Goal: Transaction & Acquisition: Purchase product/service

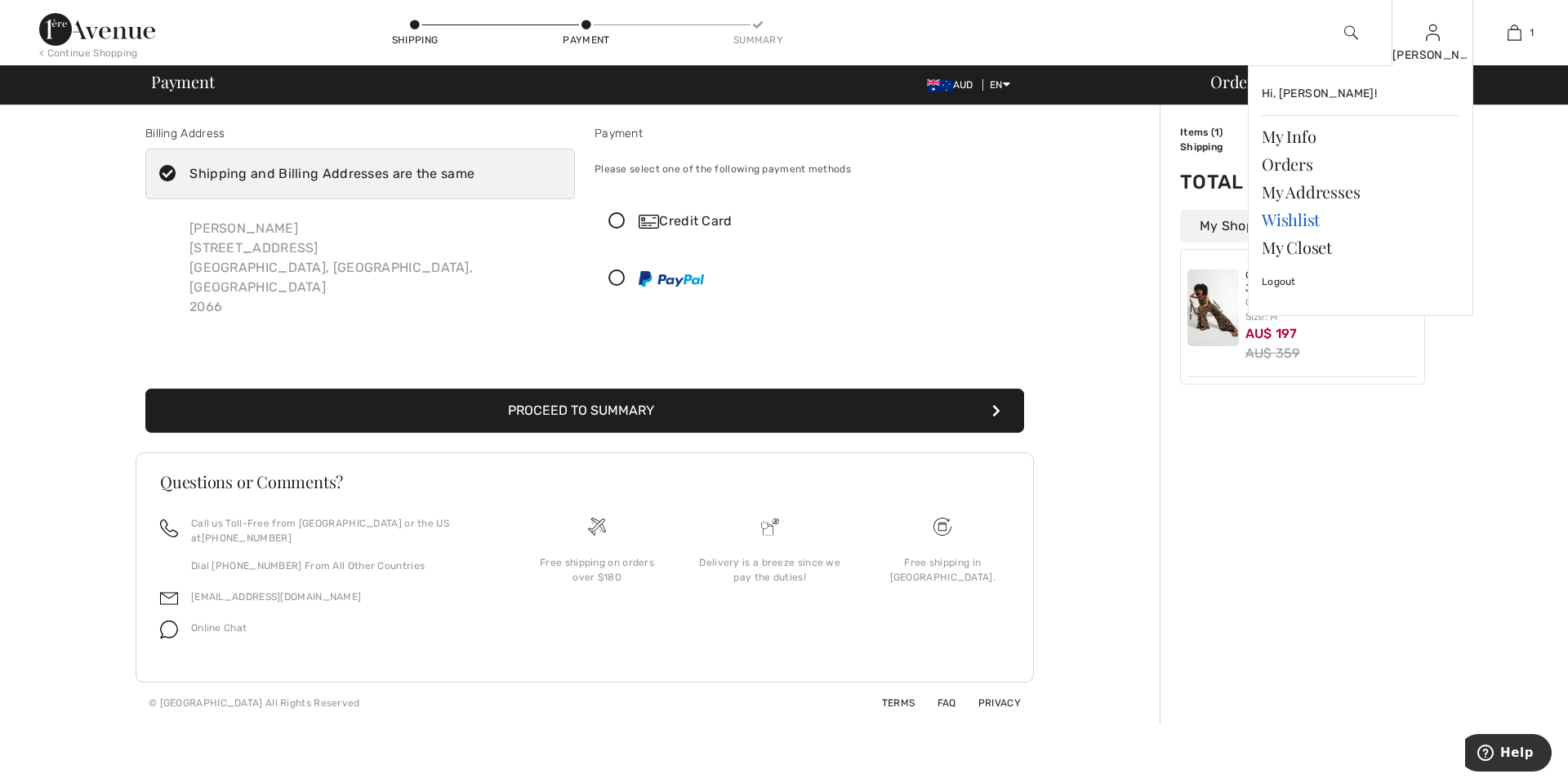
click at [1294, 222] on link "Wishlist" at bounding box center [1360, 219] width 197 height 28
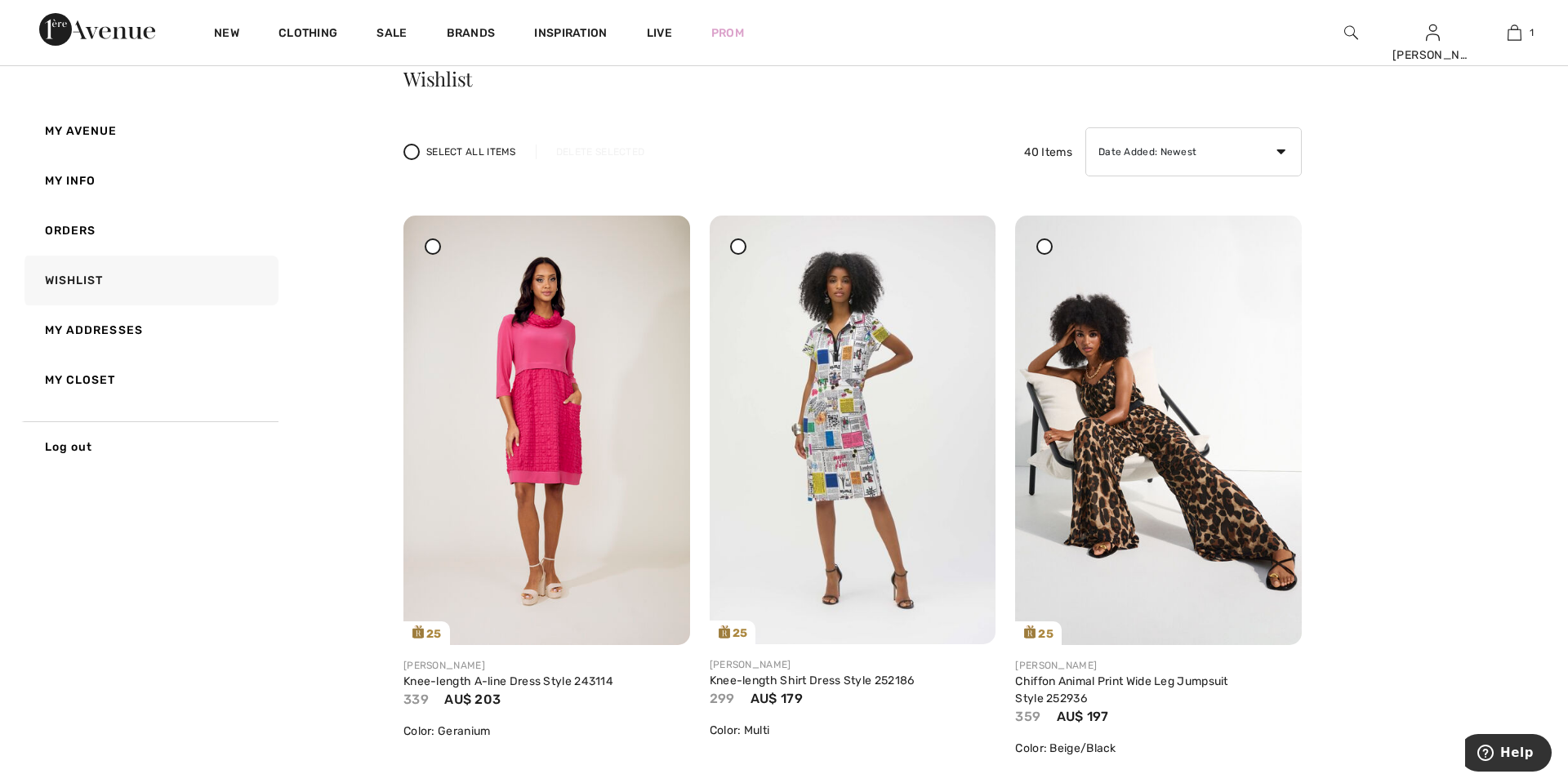
scroll to position [74, 0]
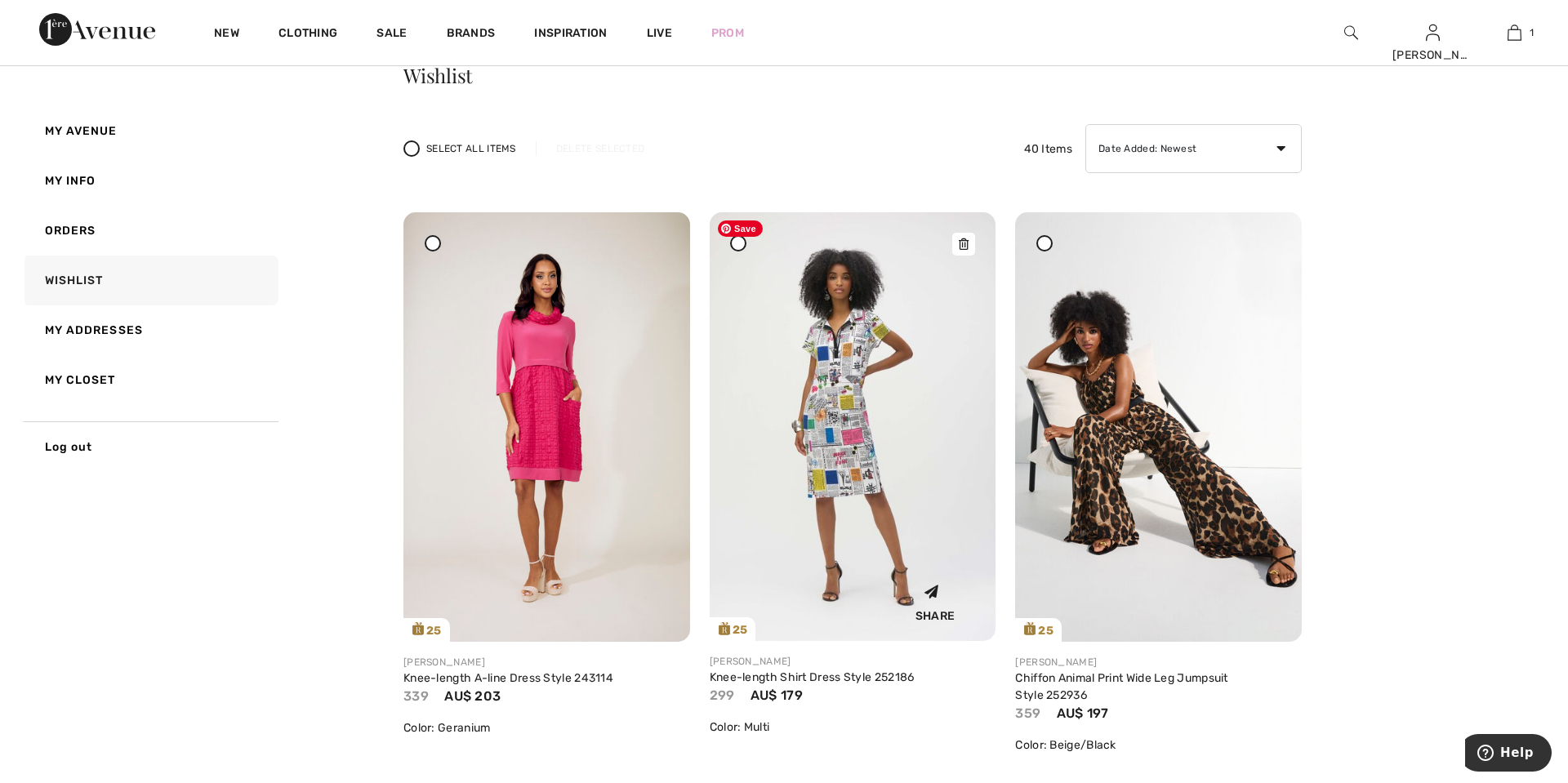
click at [830, 523] on img at bounding box center [853, 426] width 287 height 428
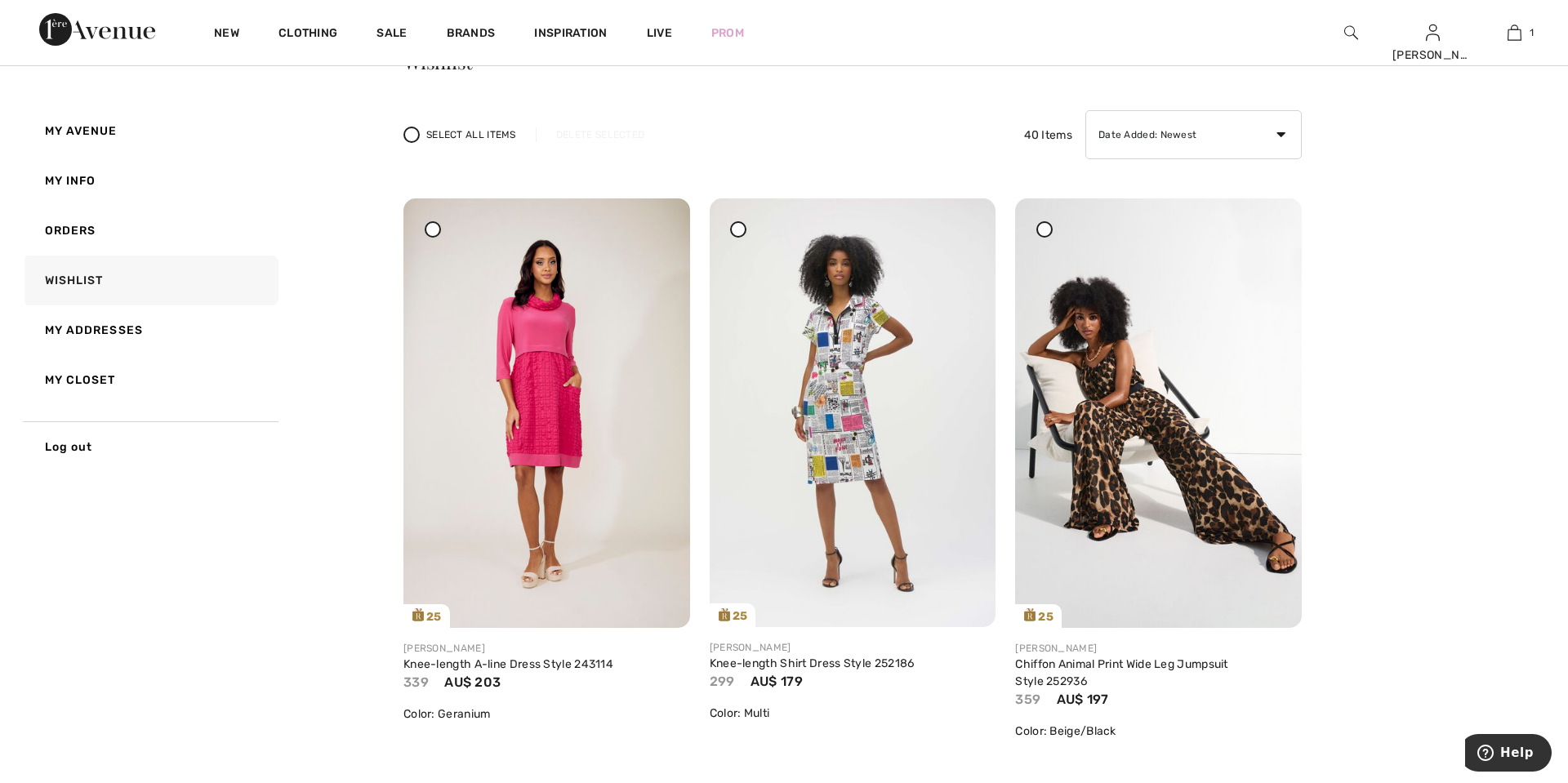
scroll to position [93, 0]
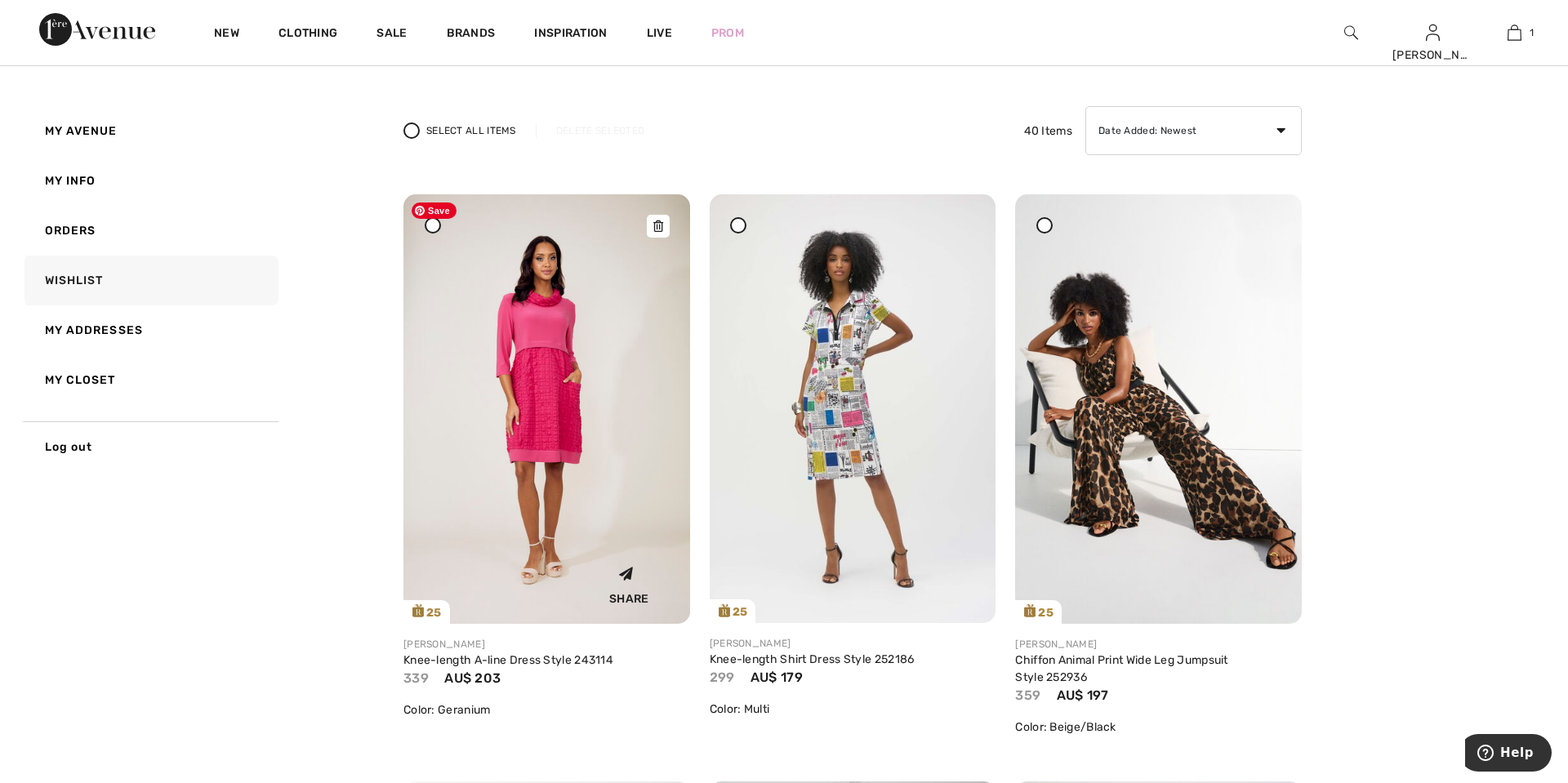
click at [556, 509] on img at bounding box center [547, 409] width 287 height 429
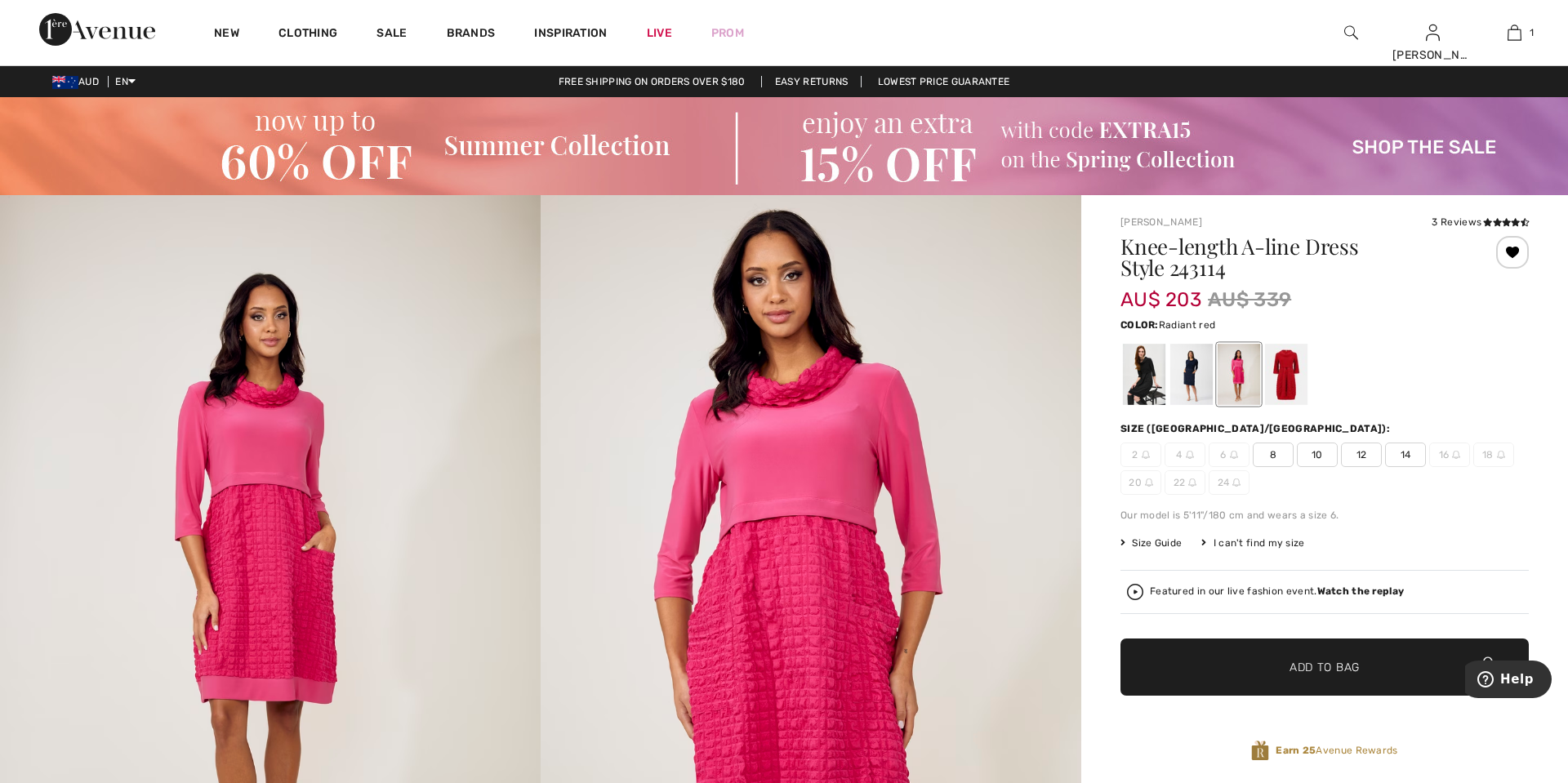
click at [1289, 382] on div at bounding box center [1286, 374] width 43 height 61
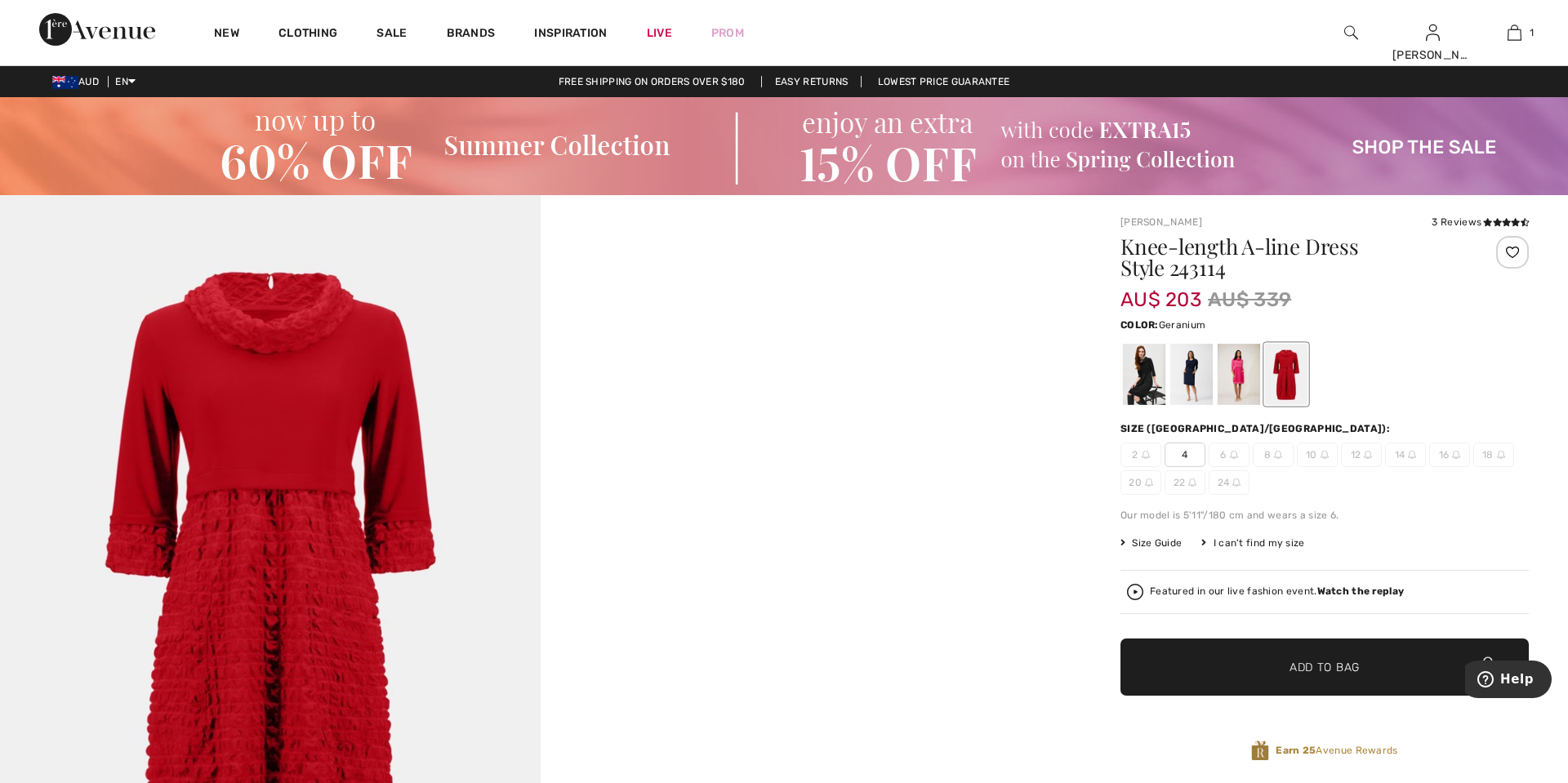
click at [1238, 381] on div at bounding box center [1239, 374] width 43 height 61
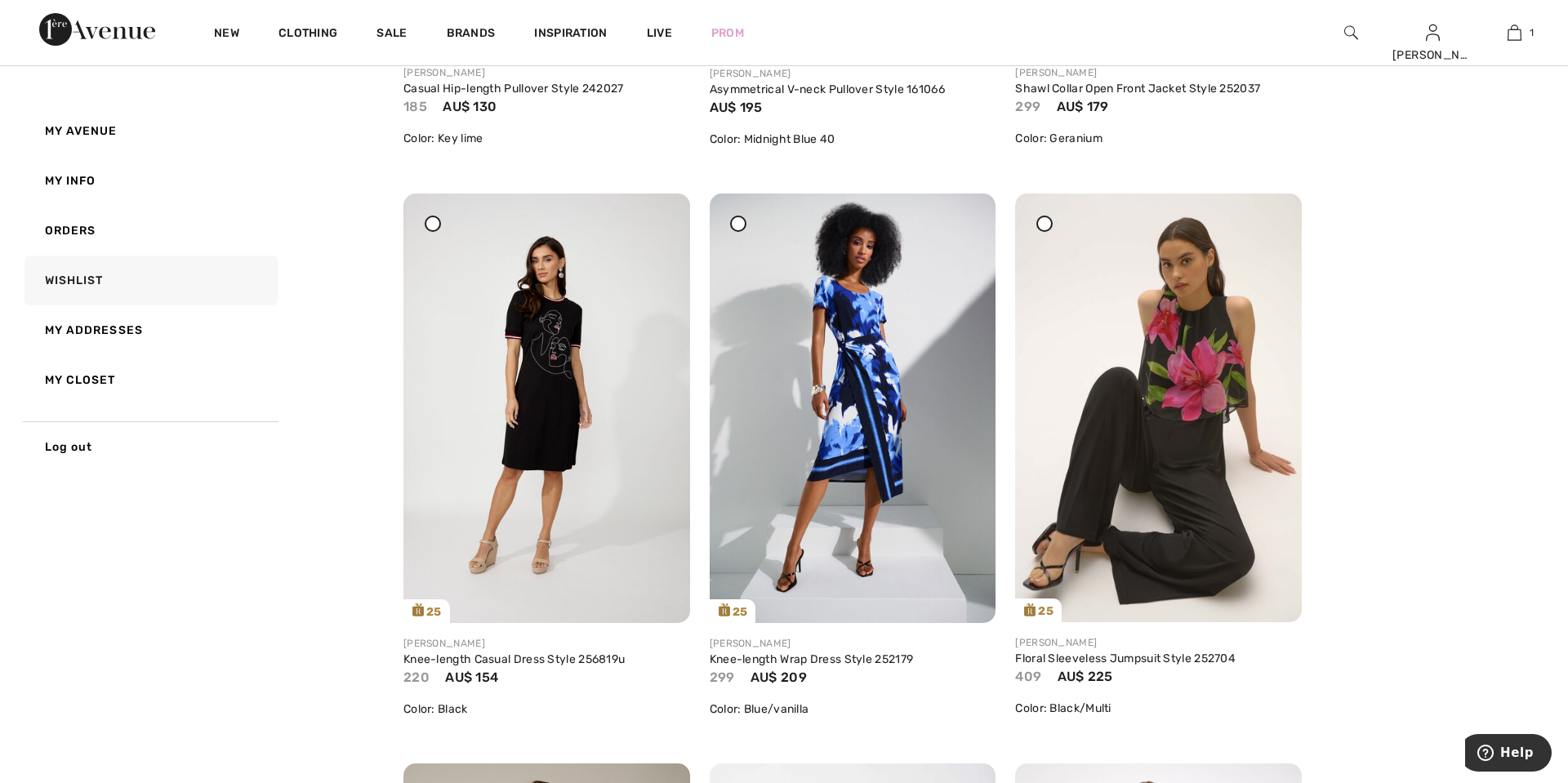
scroll to position [1251, 0]
click at [877, 410] on img at bounding box center [853, 407] width 287 height 429
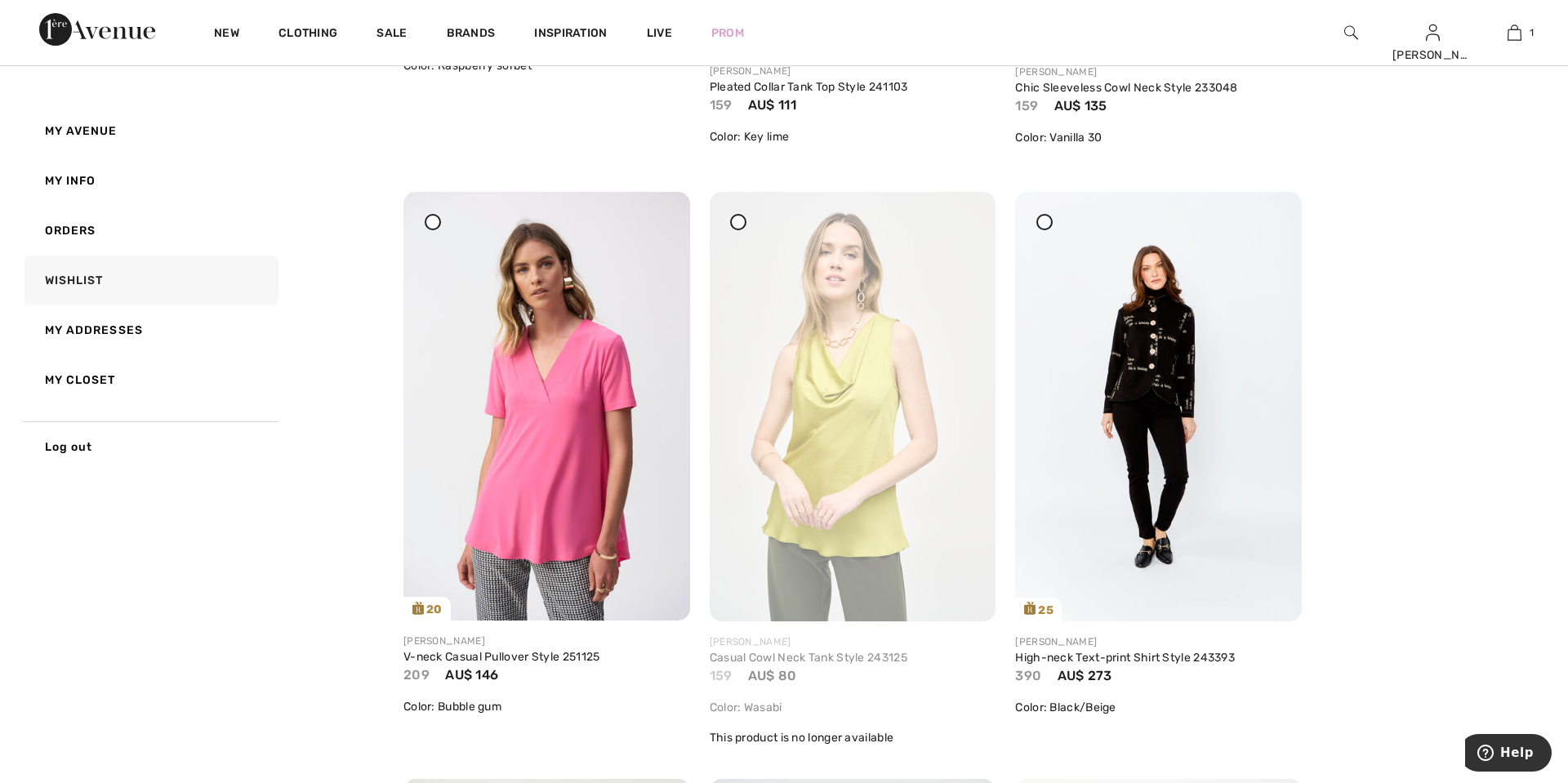
scroll to position [2422, 0]
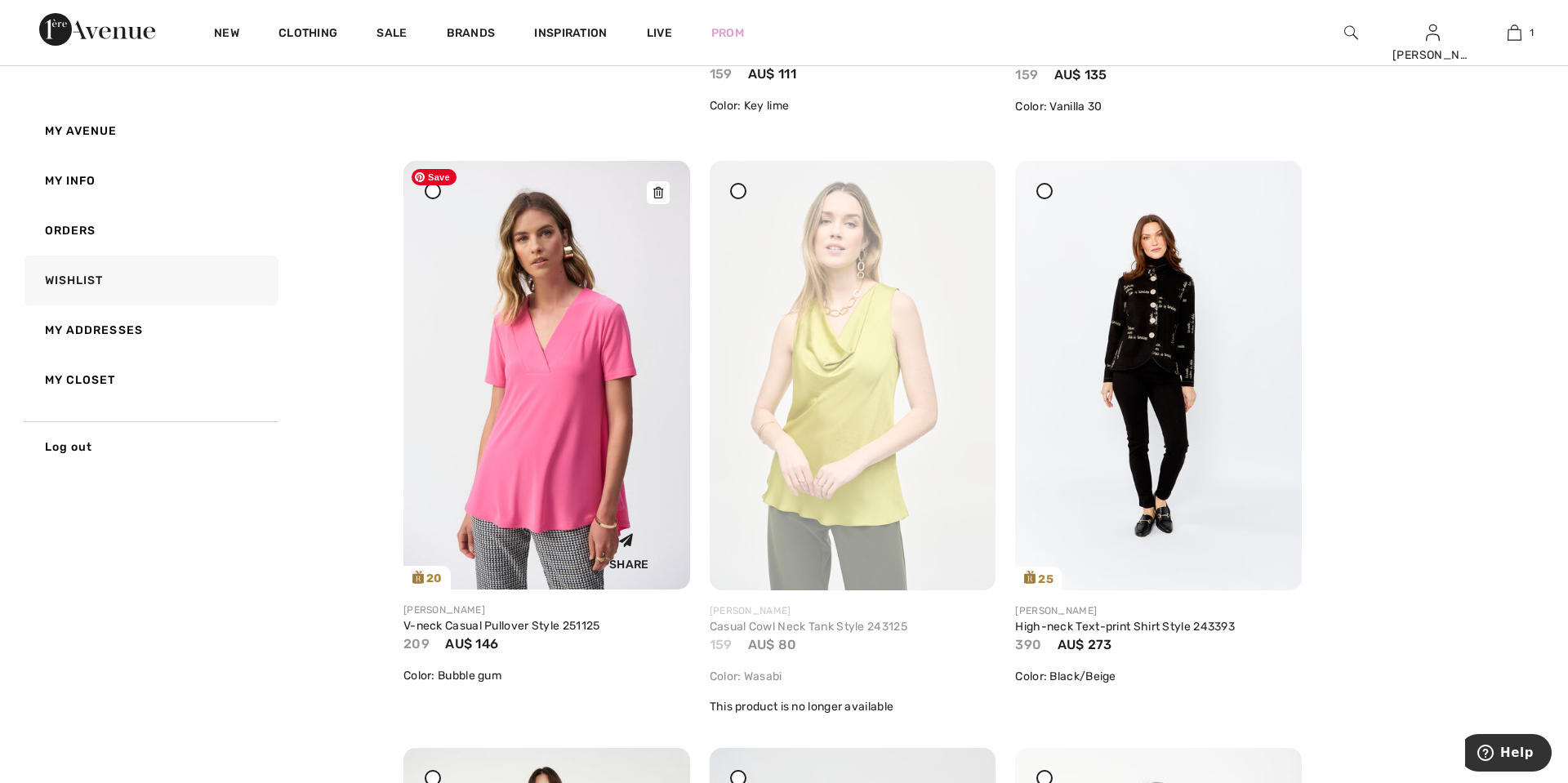
click at [585, 497] on img at bounding box center [547, 375] width 287 height 428
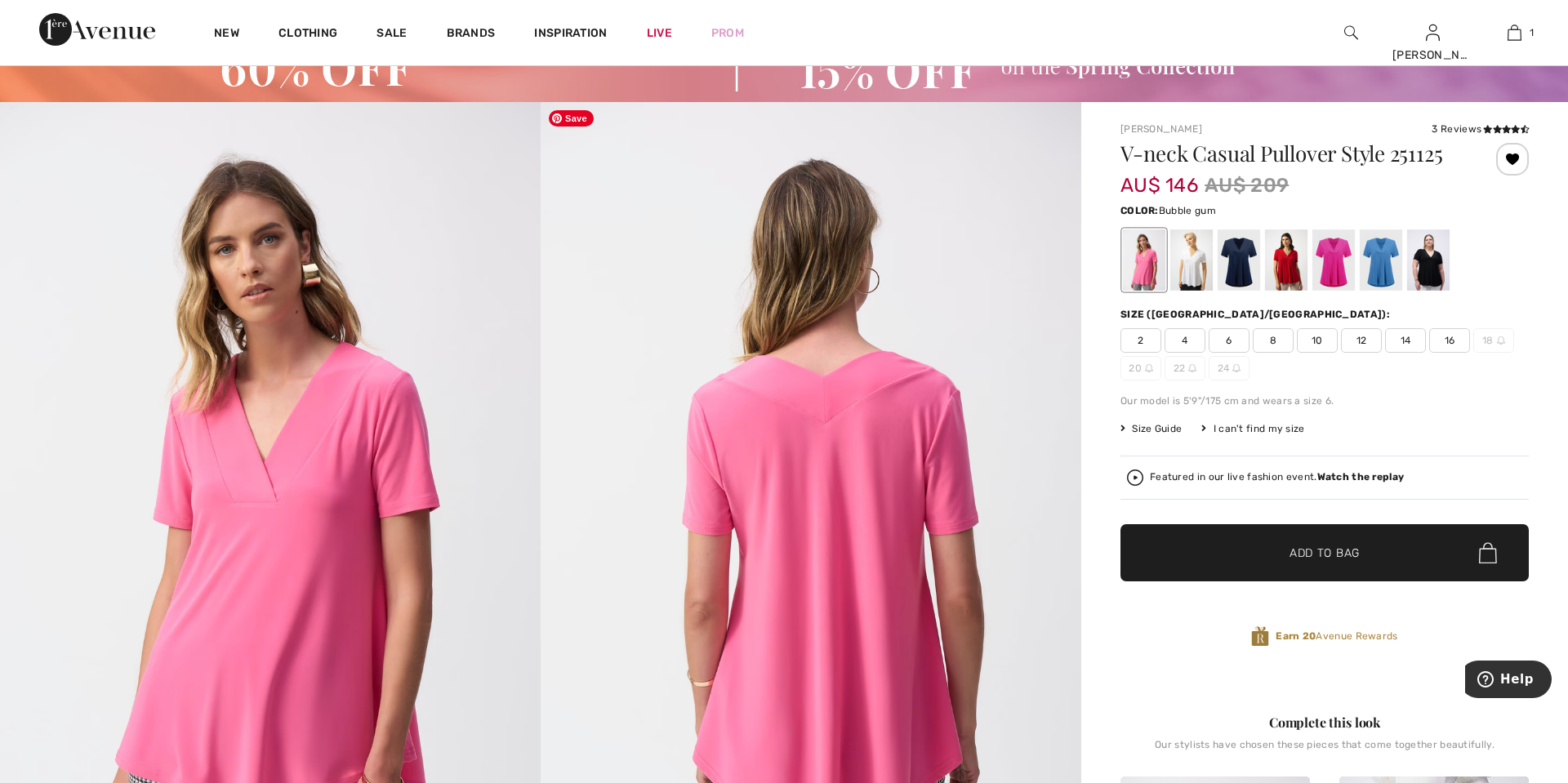
scroll to position [152, 0]
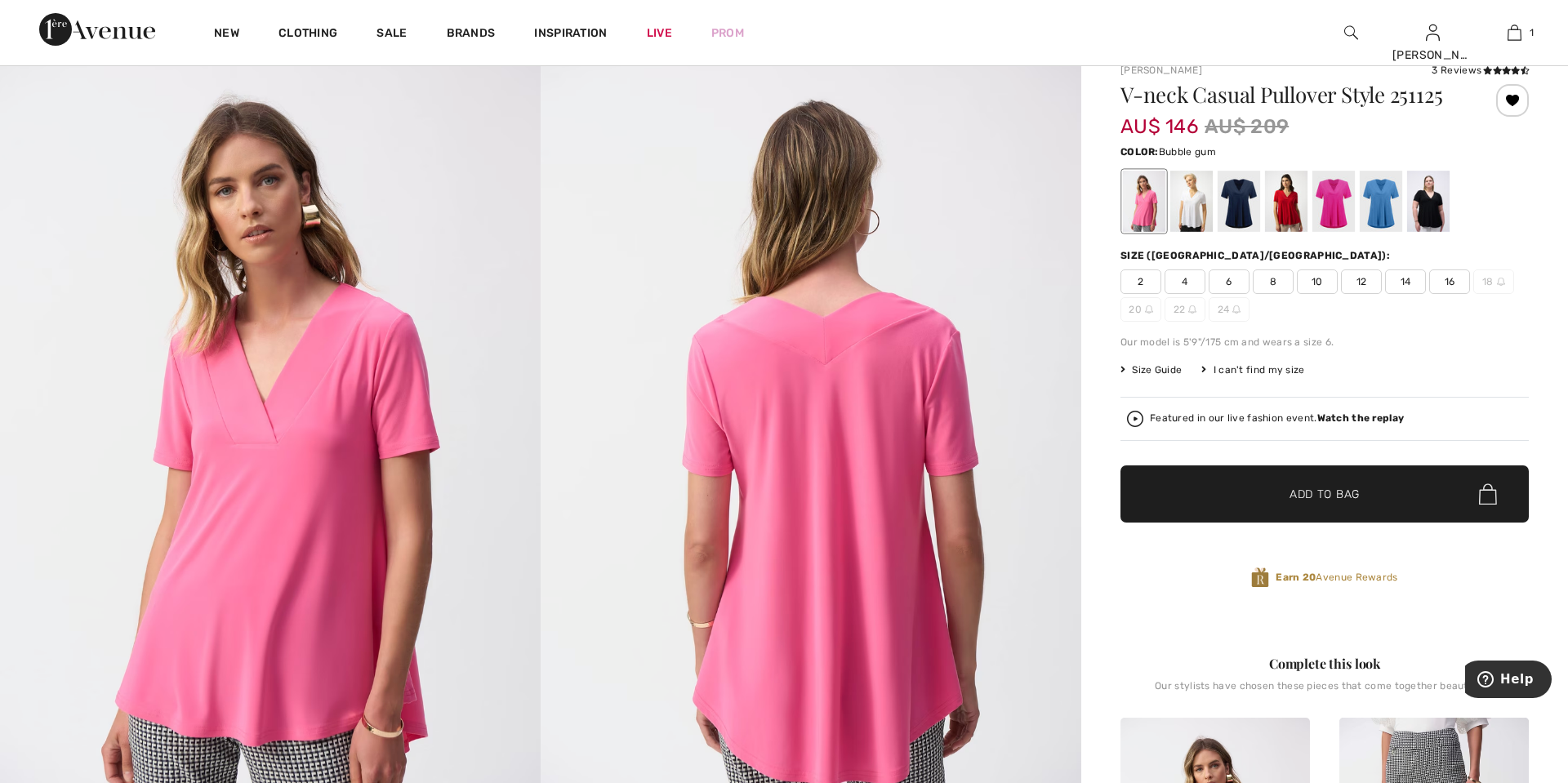
click at [1168, 371] on span "Size Guide" at bounding box center [1151, 369] width 61 height 14
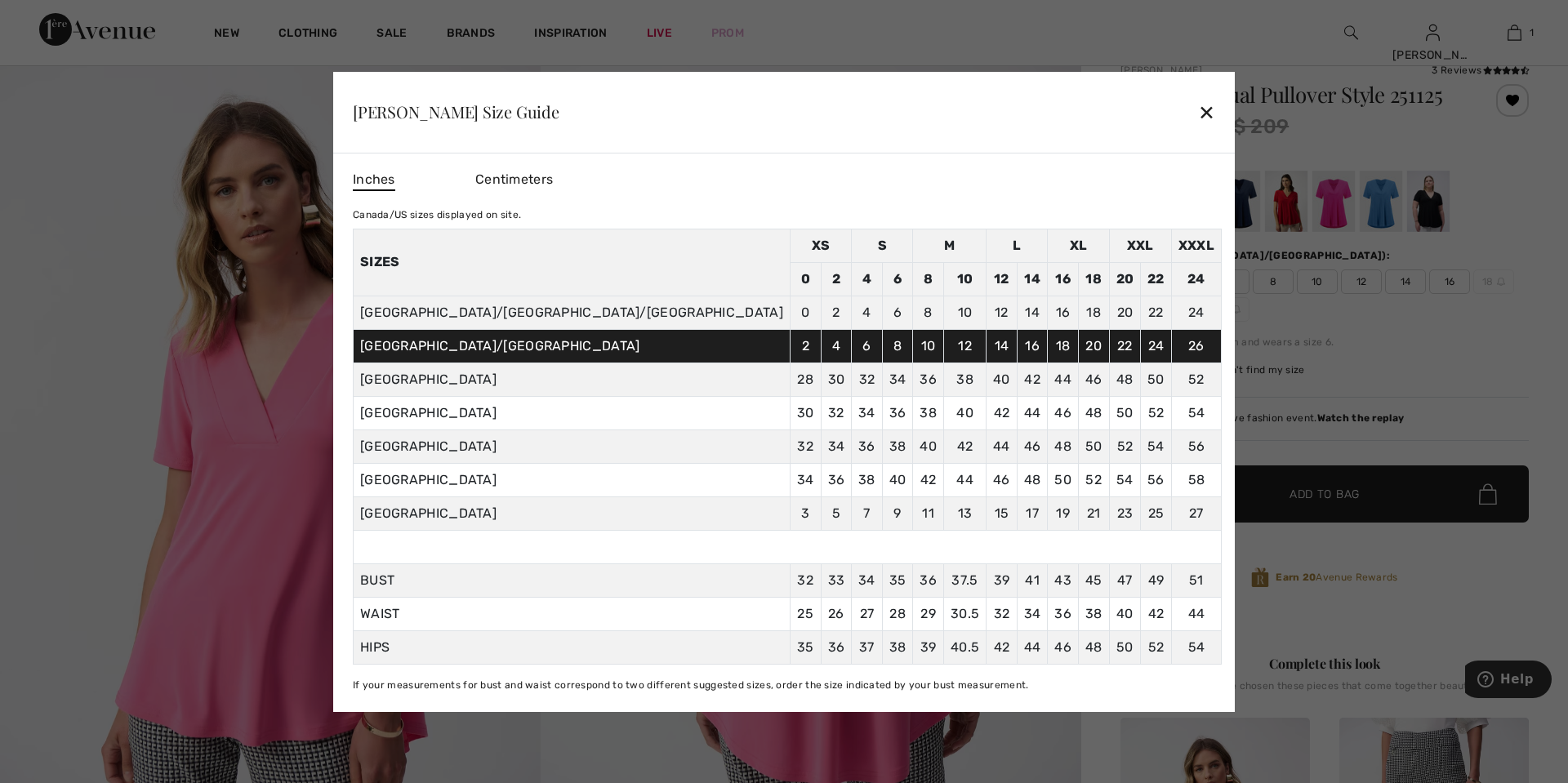
click at [1198, 113] on div "✕" at bounding box center [1207, 112] width 17 height 34
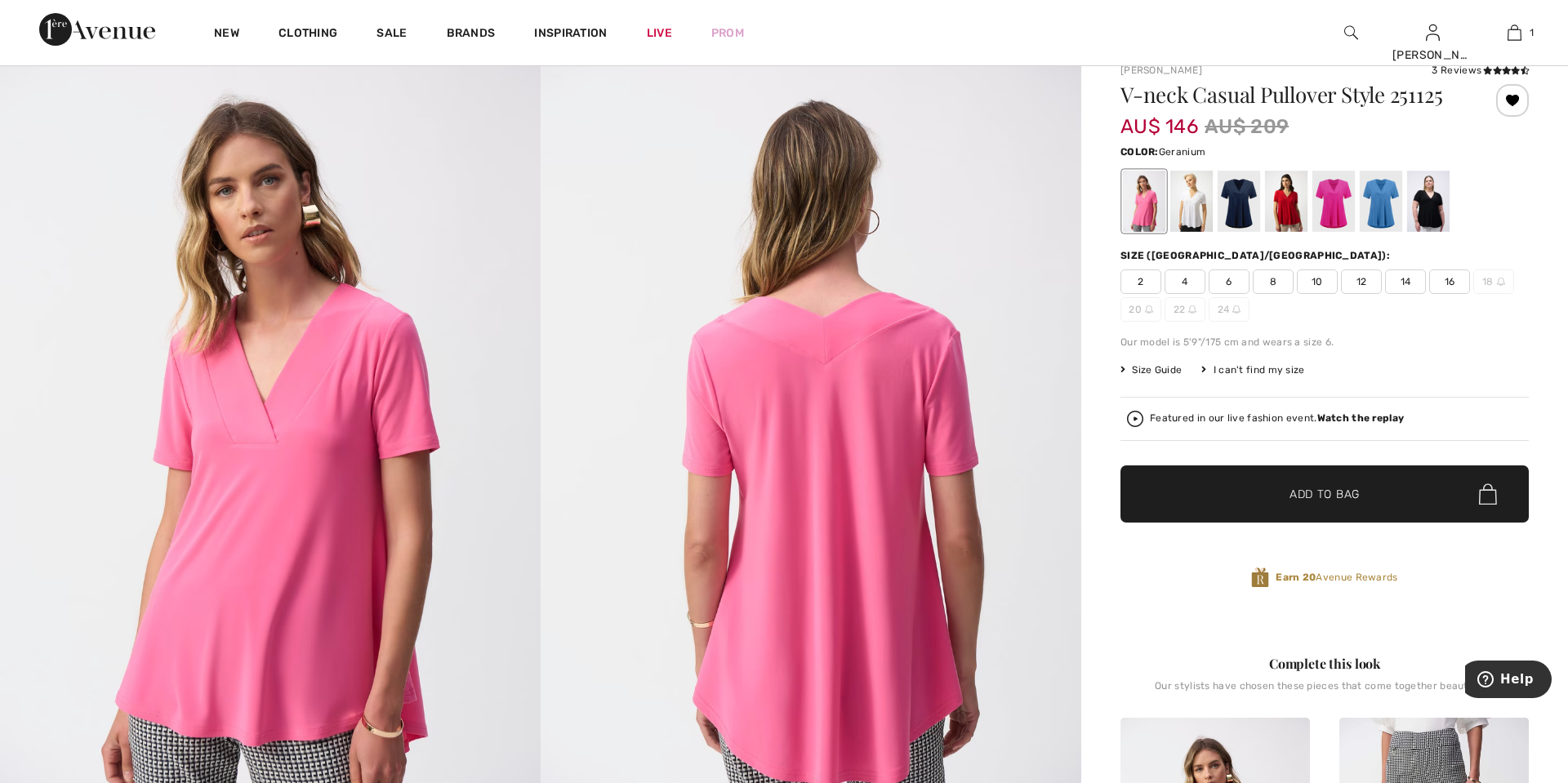
click at [1331, 211] on div at bounding box center [1333, 201] width 43 height 61
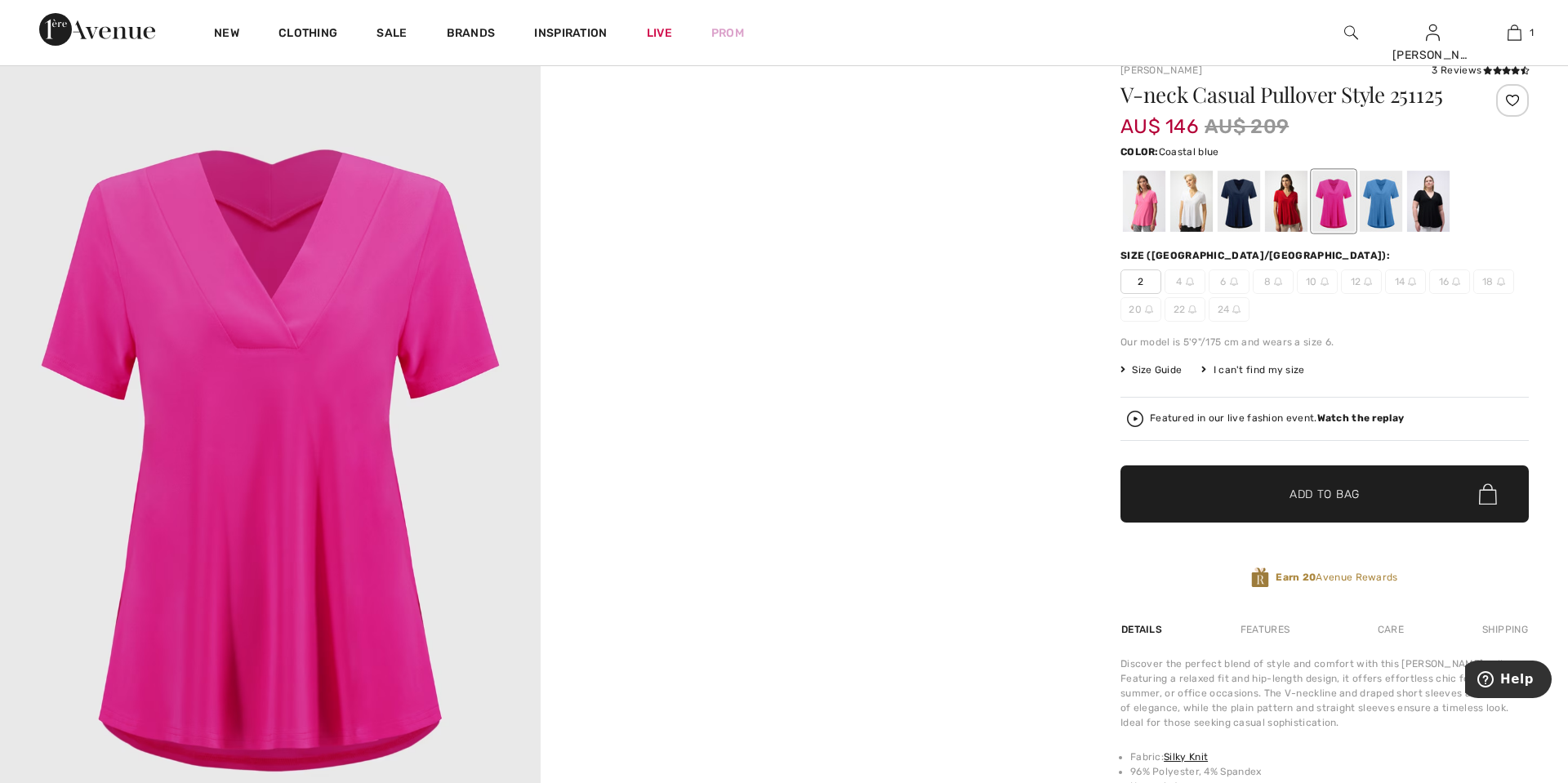
click at [1377, 206] on div at bounding box center [1380, 201] width 43 height 61
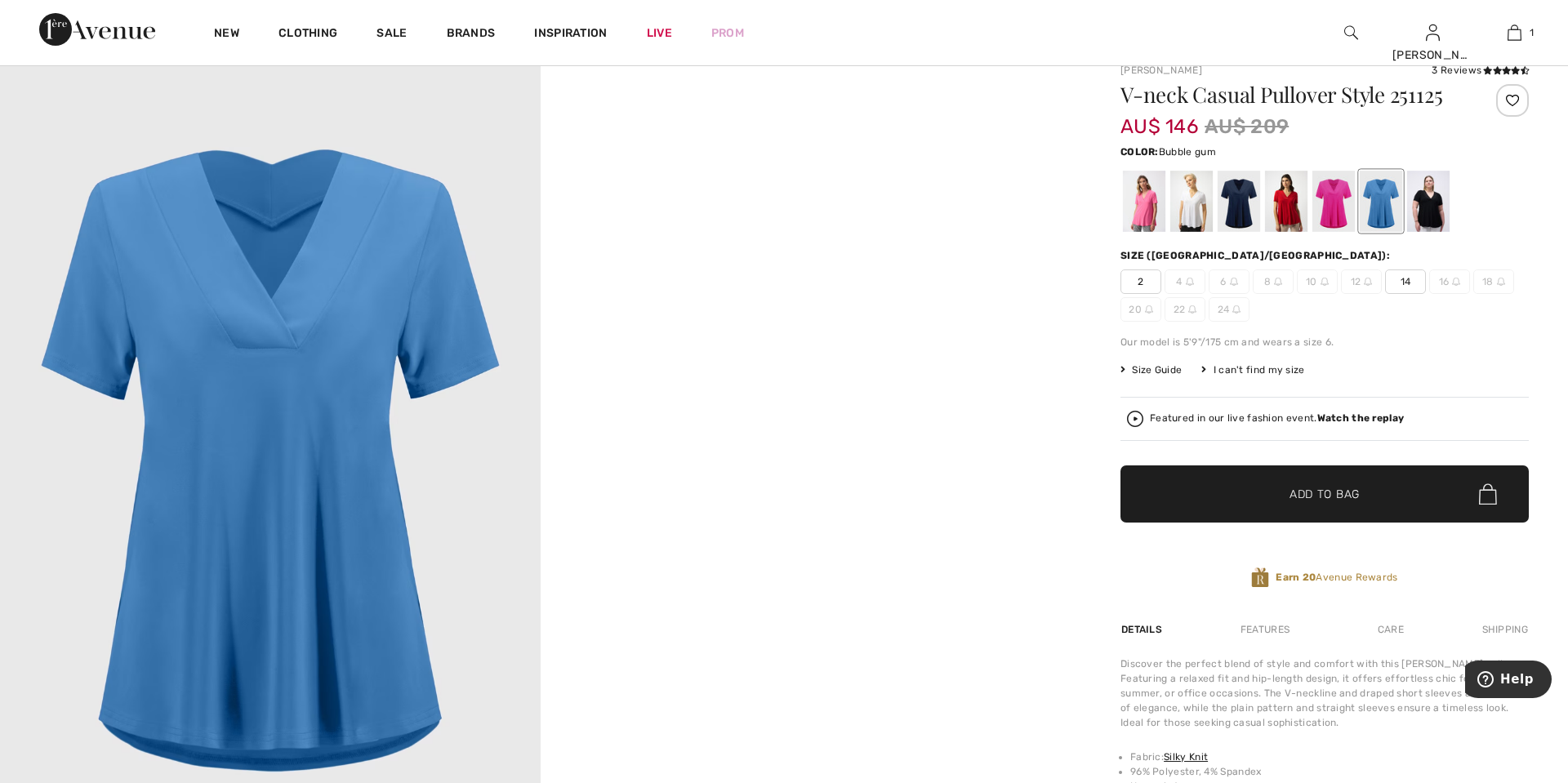
click at [1148, 199] on div at bounding box center [1144, 201] width 43 height 61
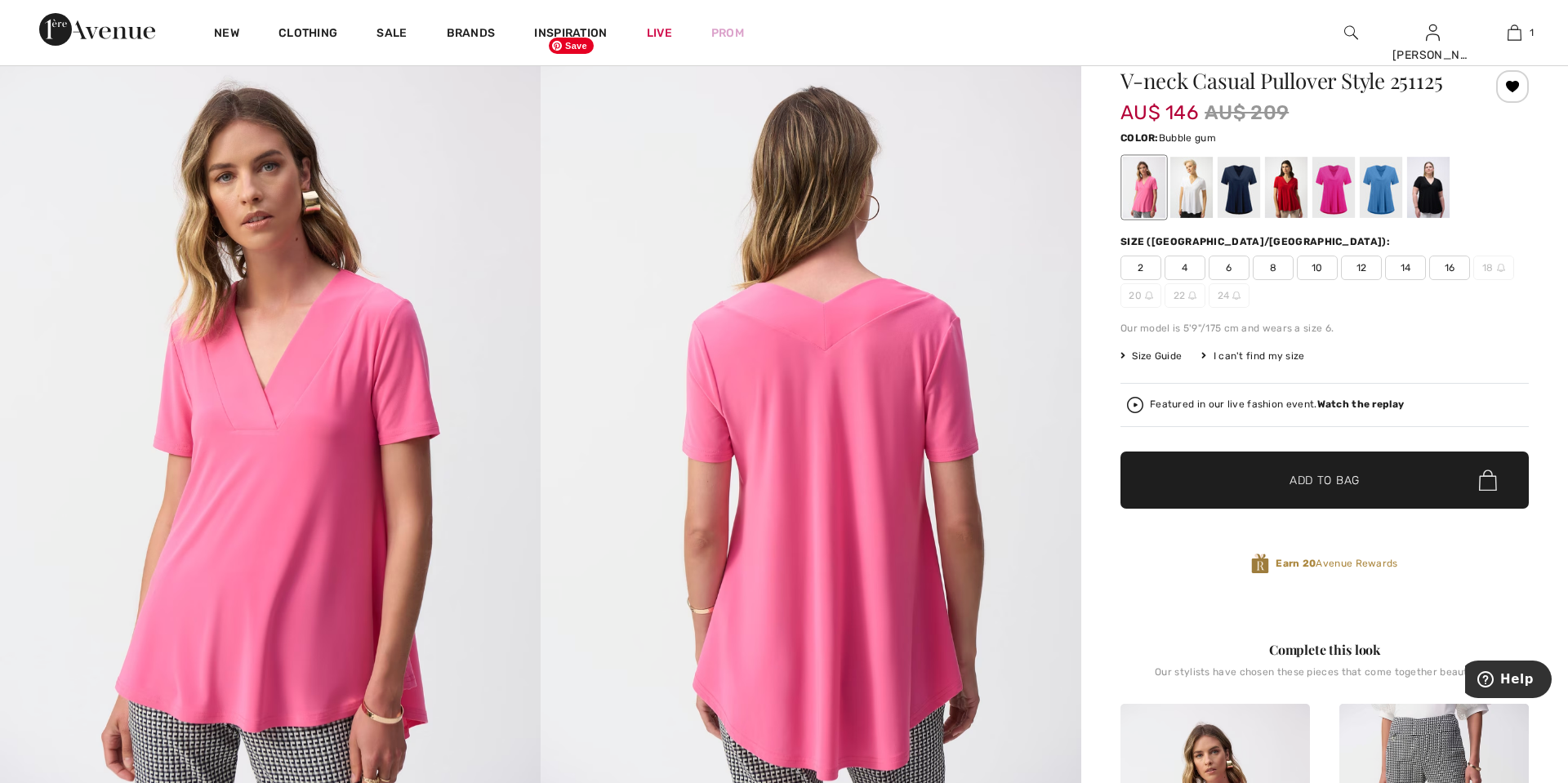
scroll to position [98, 0]
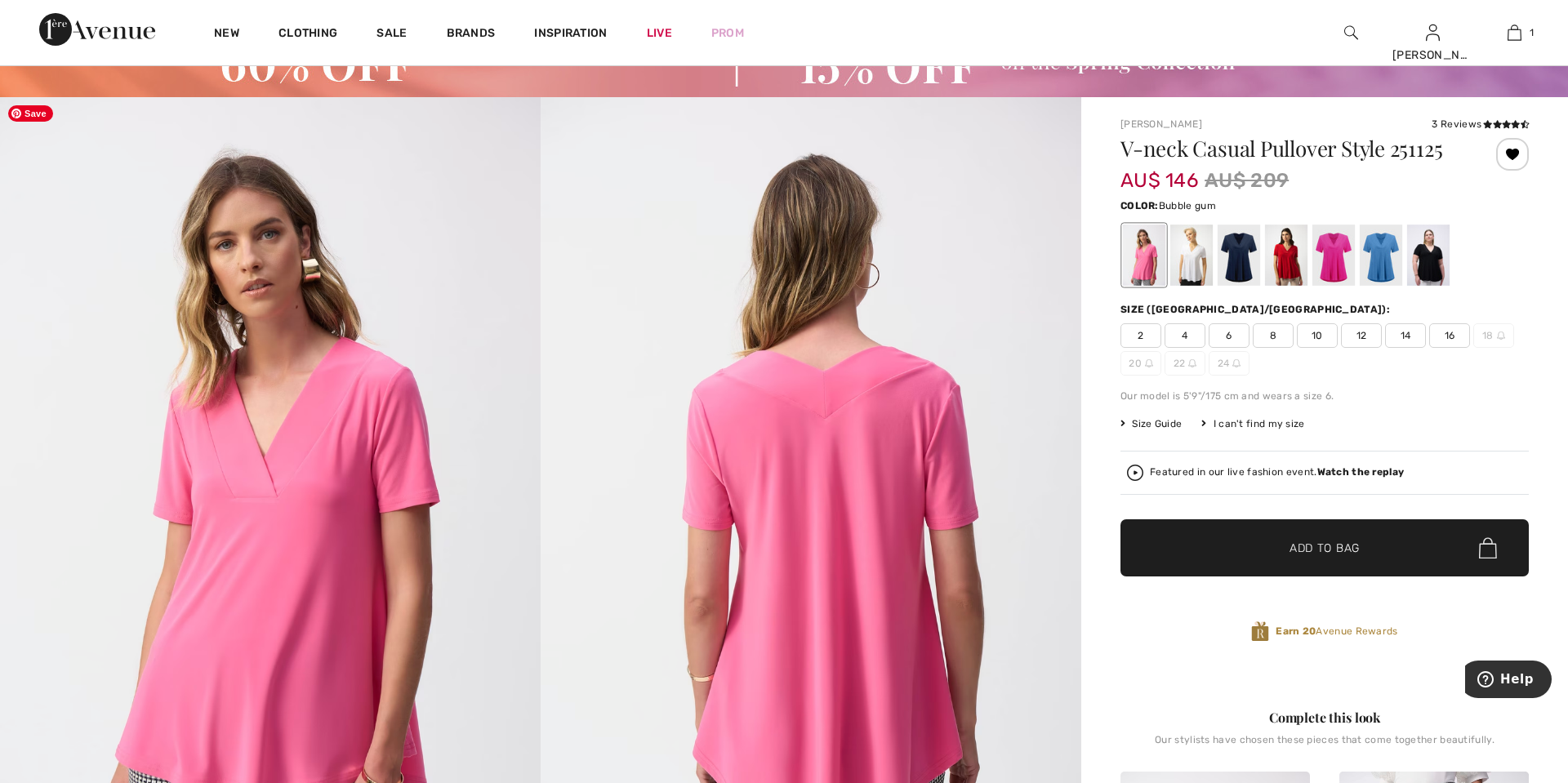
click at [440, 474] on img at bounding box center [270, 502] width 541 height 810
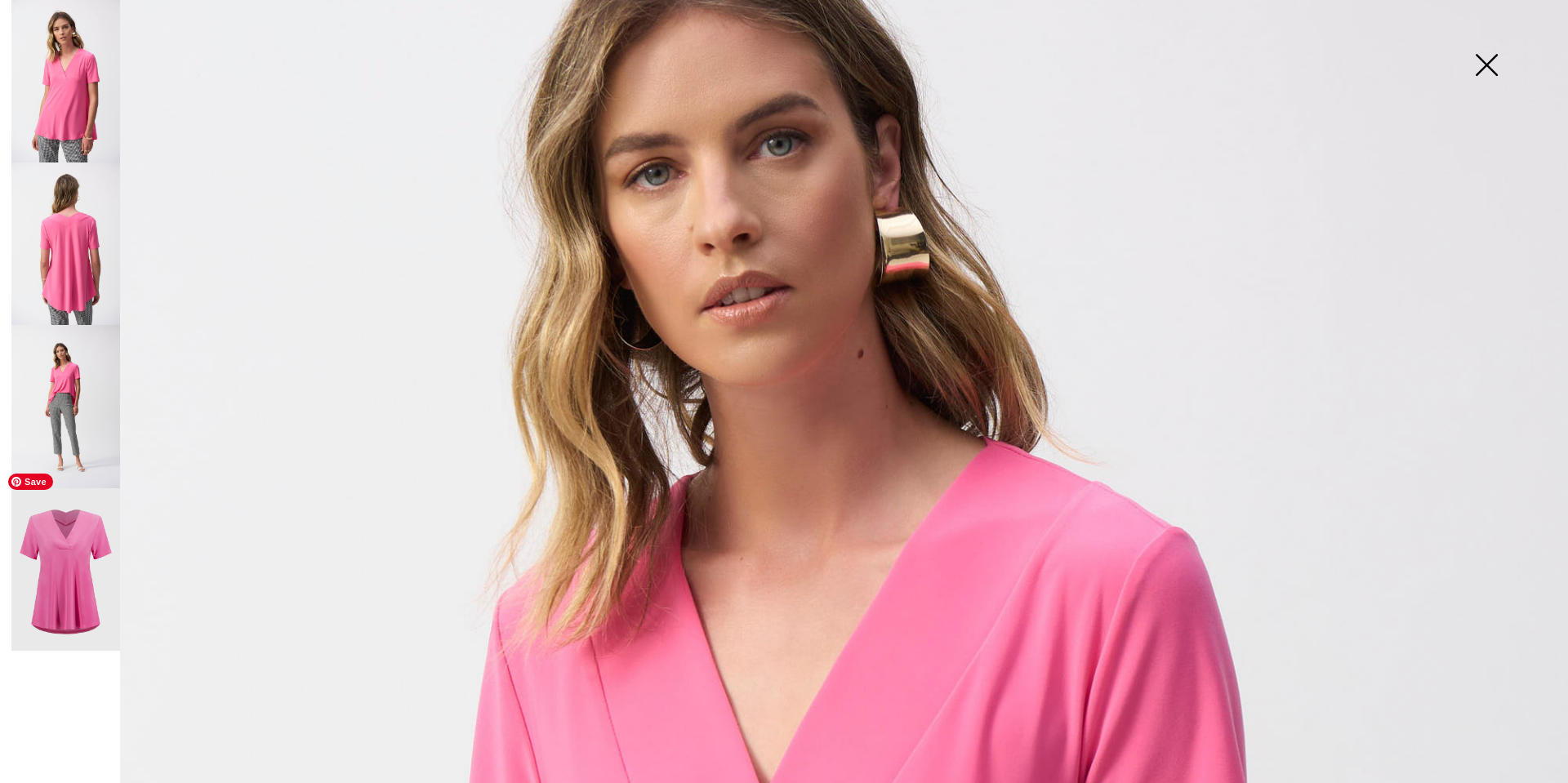
scroll to position [233, 0]
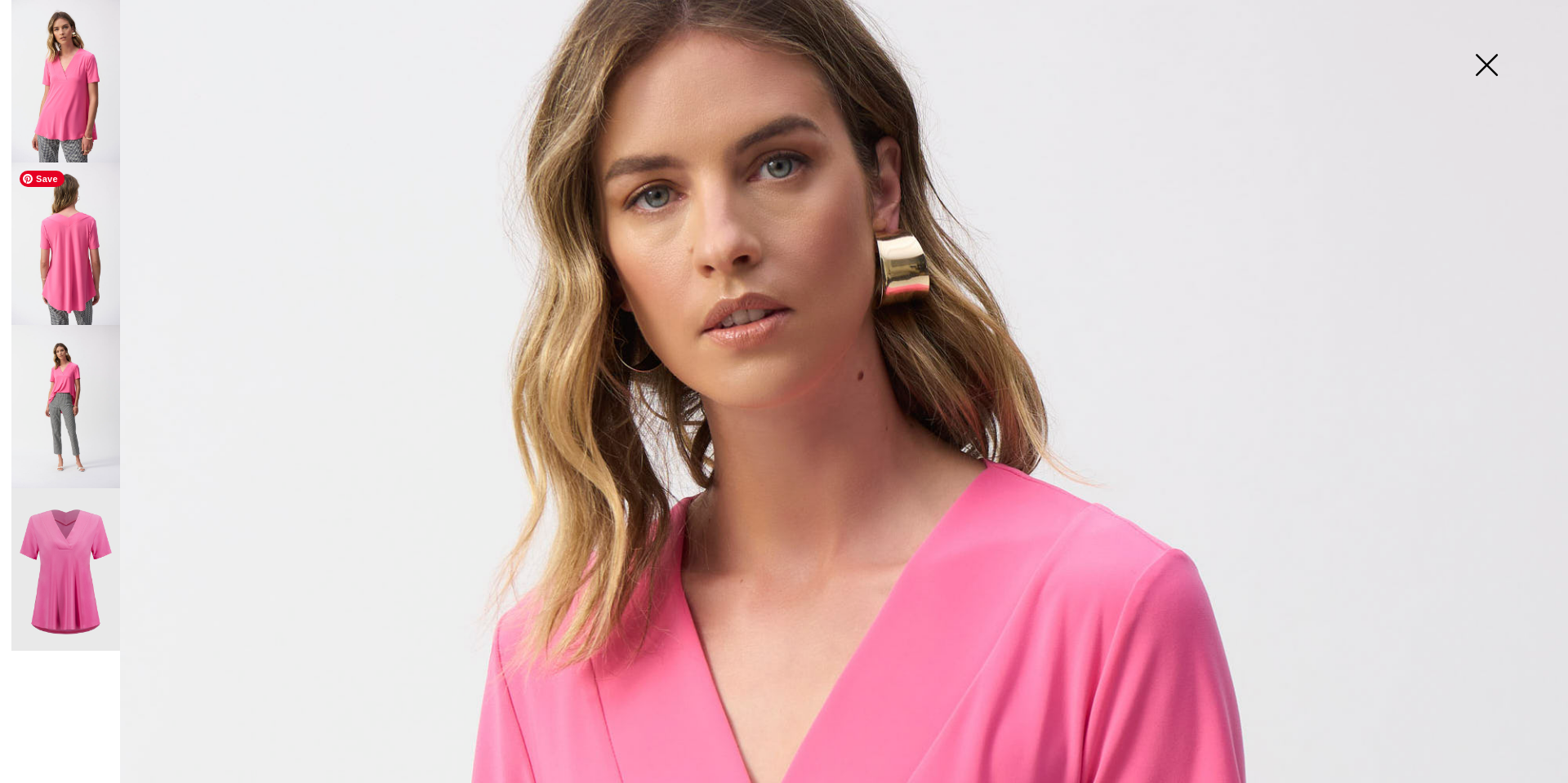
click at [85, 292] on img at bounding box center [66, 243] width 109 height 162
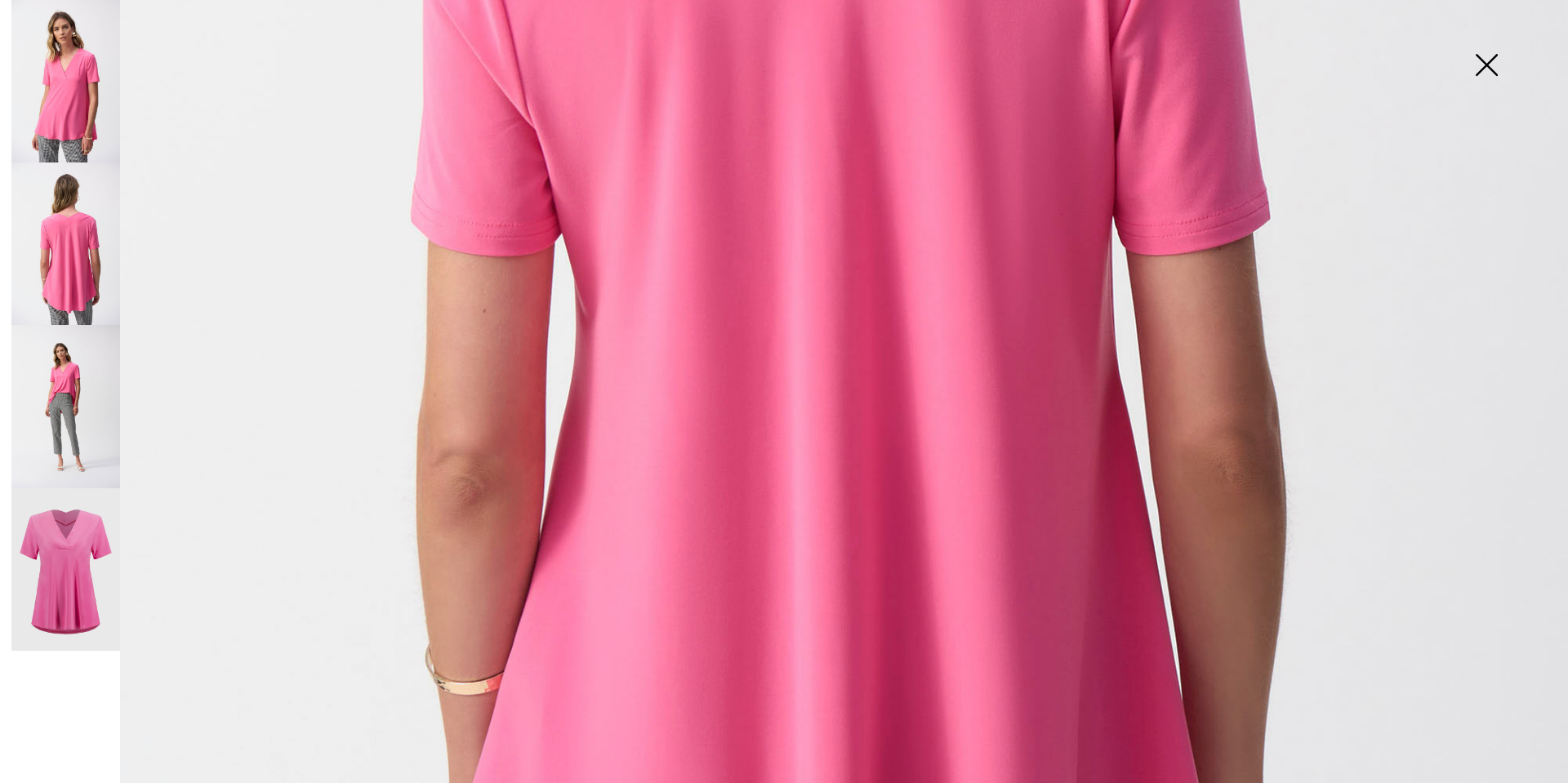
scroll to position [1428, 0]
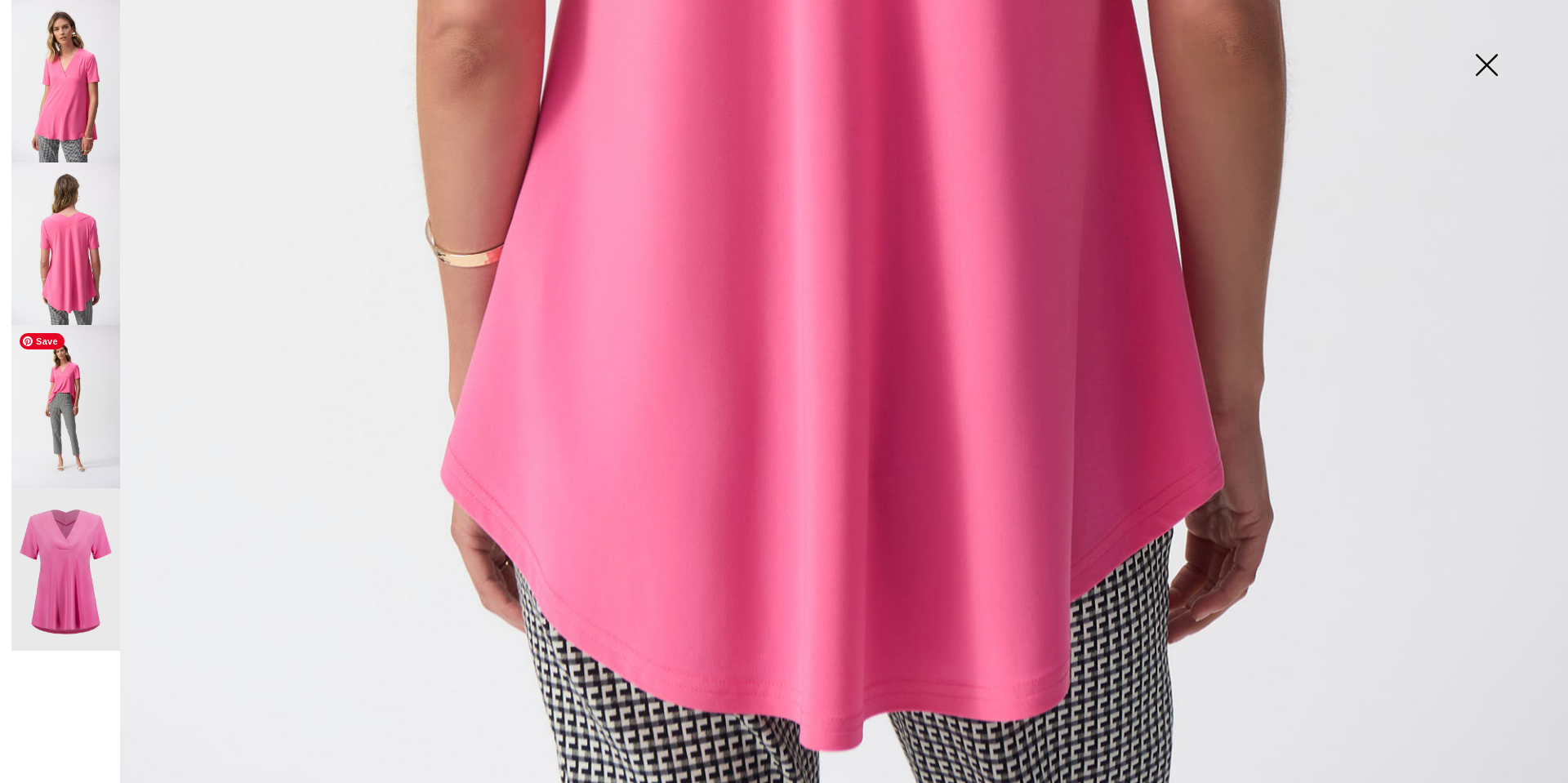
click at [67, 402] on img at bounding box center [66, 406] width 109 height 162
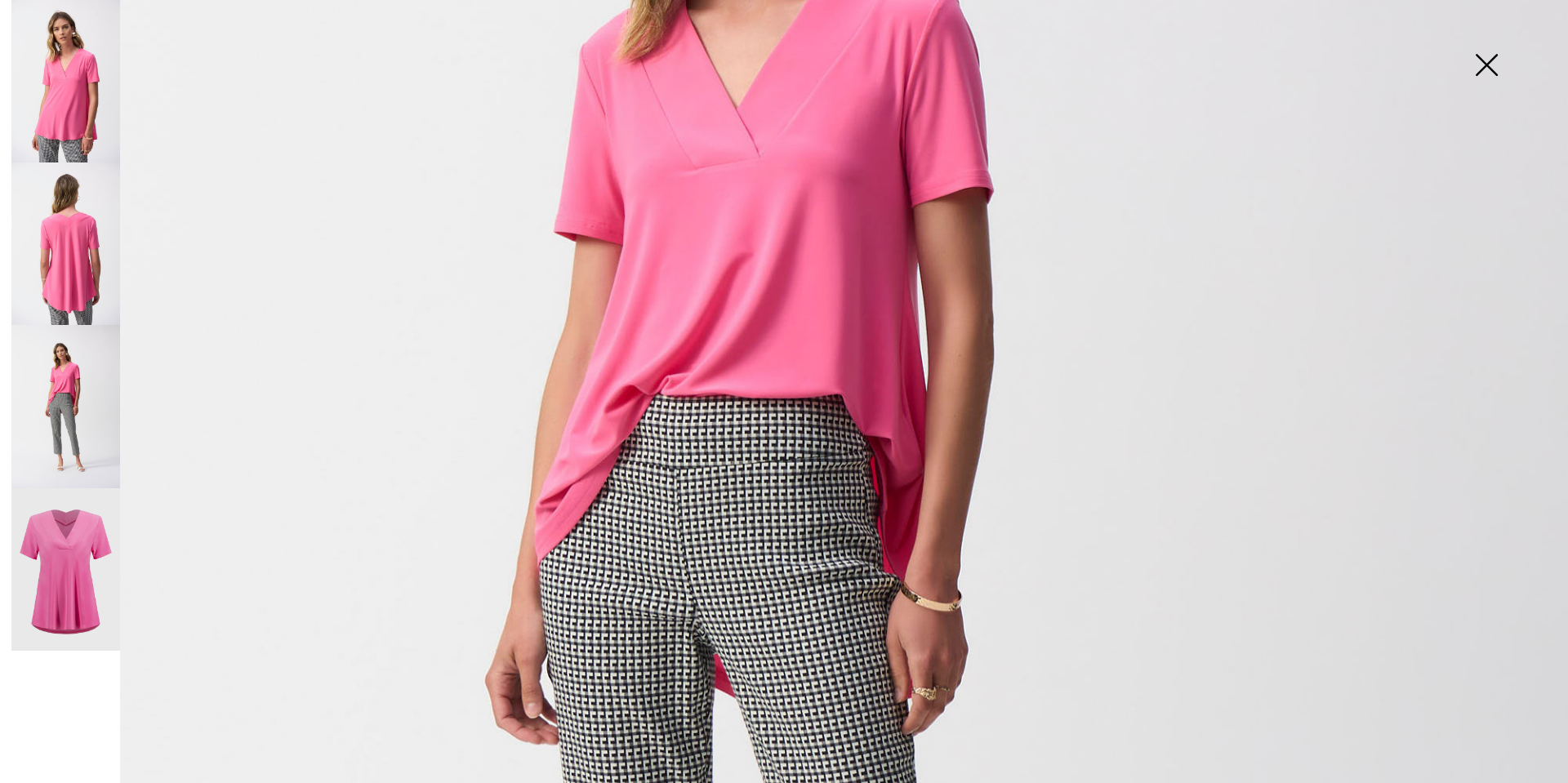
scroll to position [567, 0]
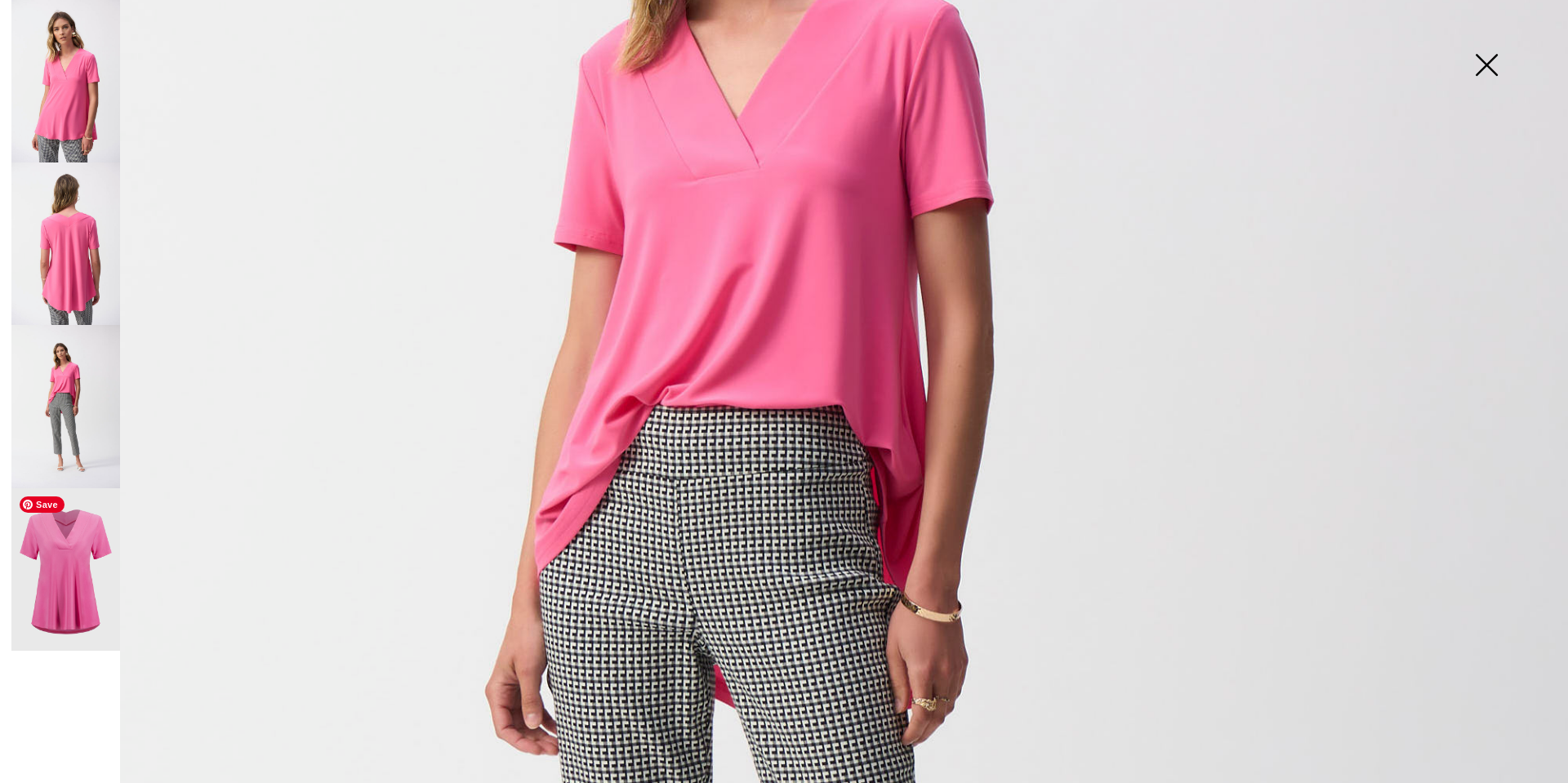
click at [52, 564] on img at bounding box center [66, 569] width 109 height 163
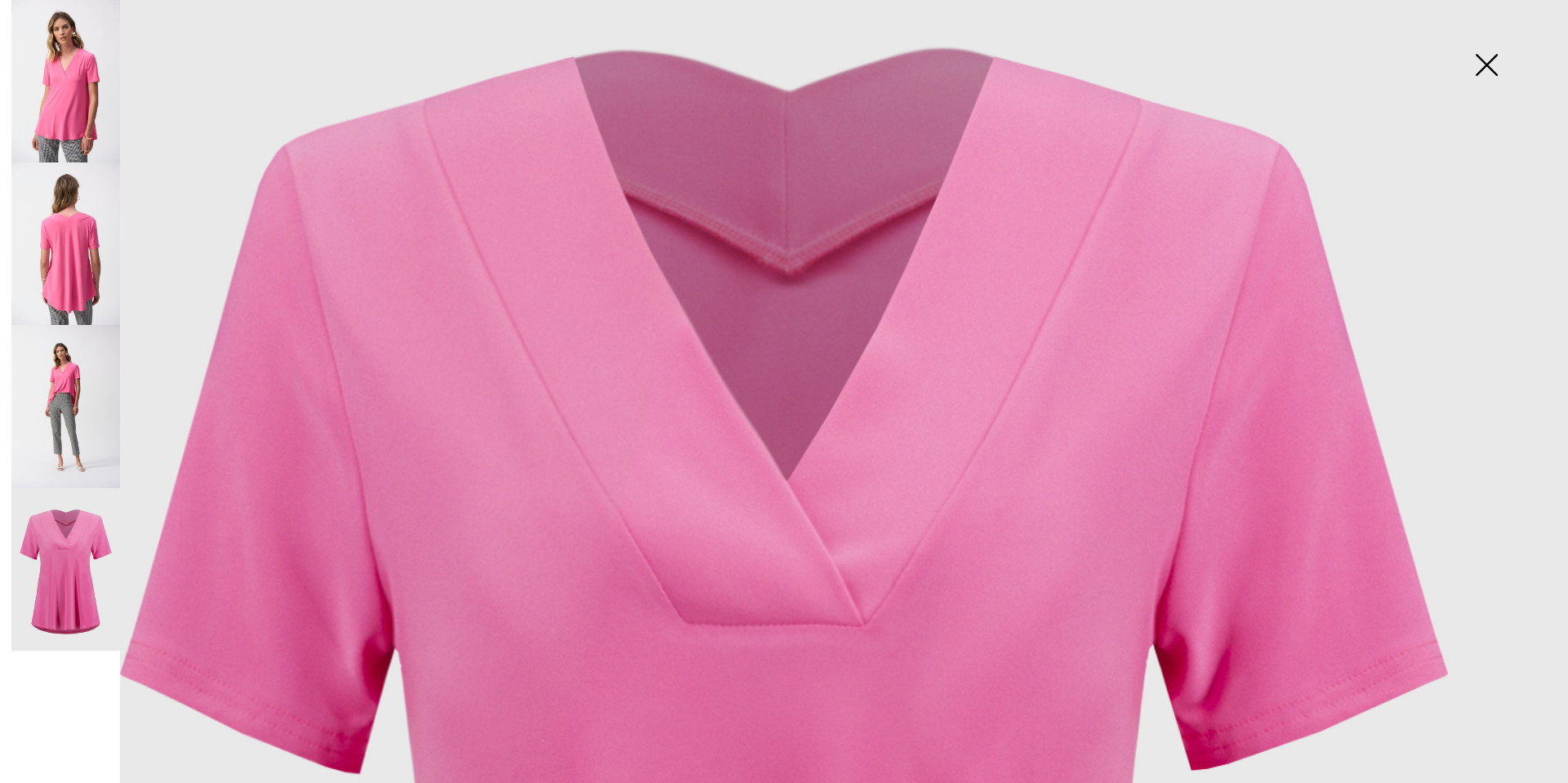
scroll to position [126, 0]
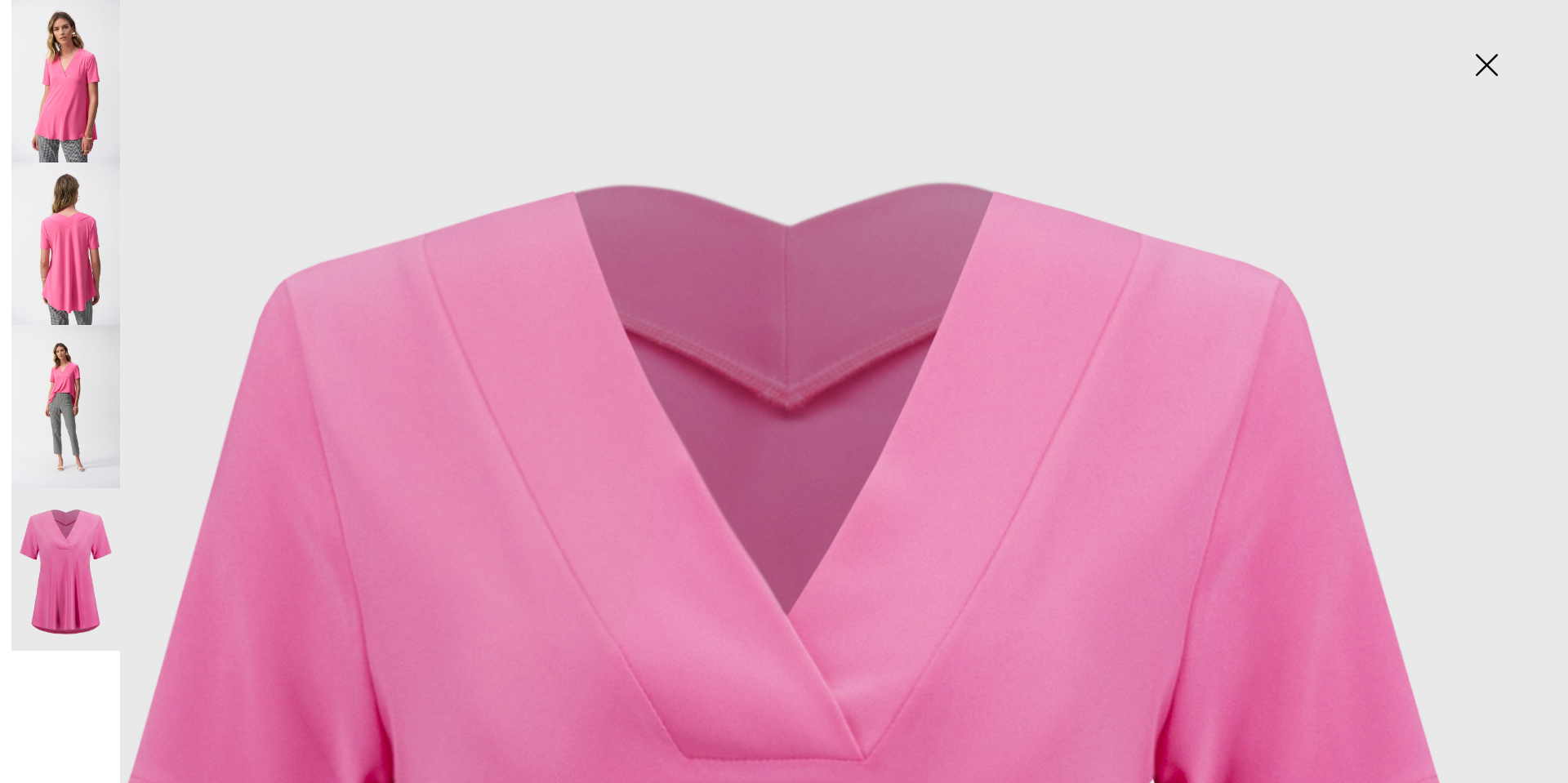
click at [1485, 65] on img at bounding box center [1486, 67] width 82 height 84
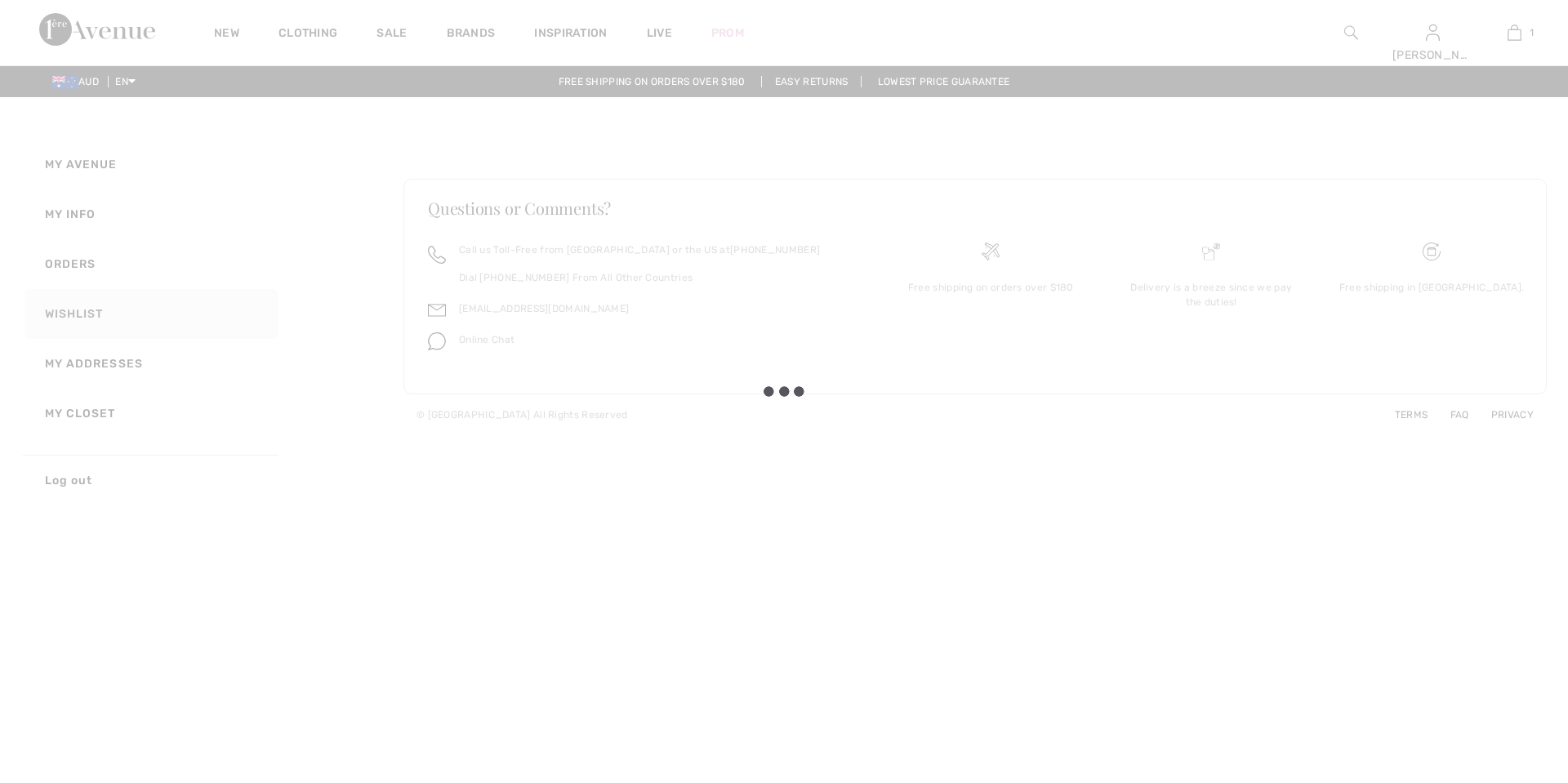
checkbox input "true"
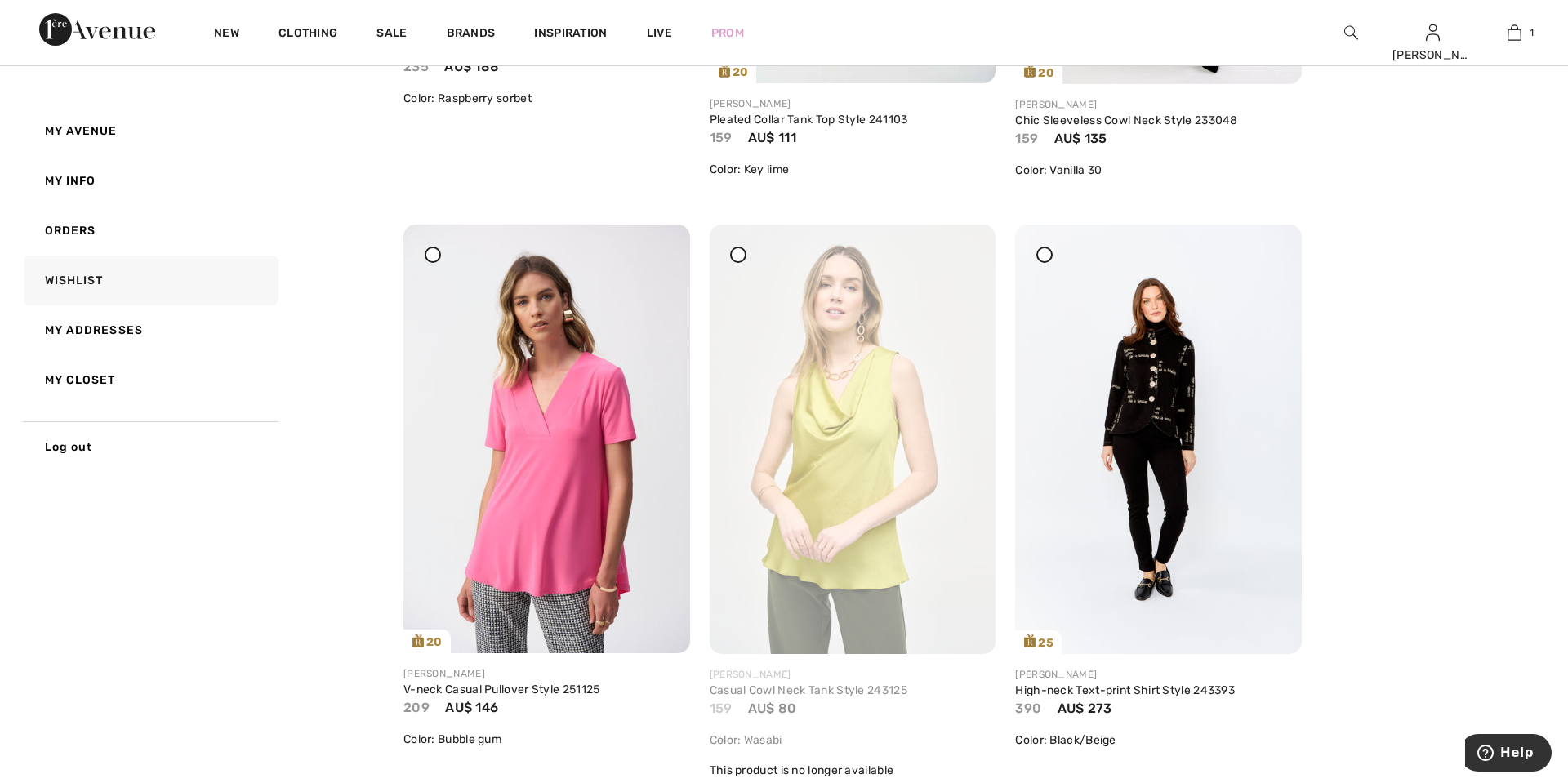
scroll to position [2359, 0]
click at [591, 452] on img at bounding box center [547, 438] width 287 height 428
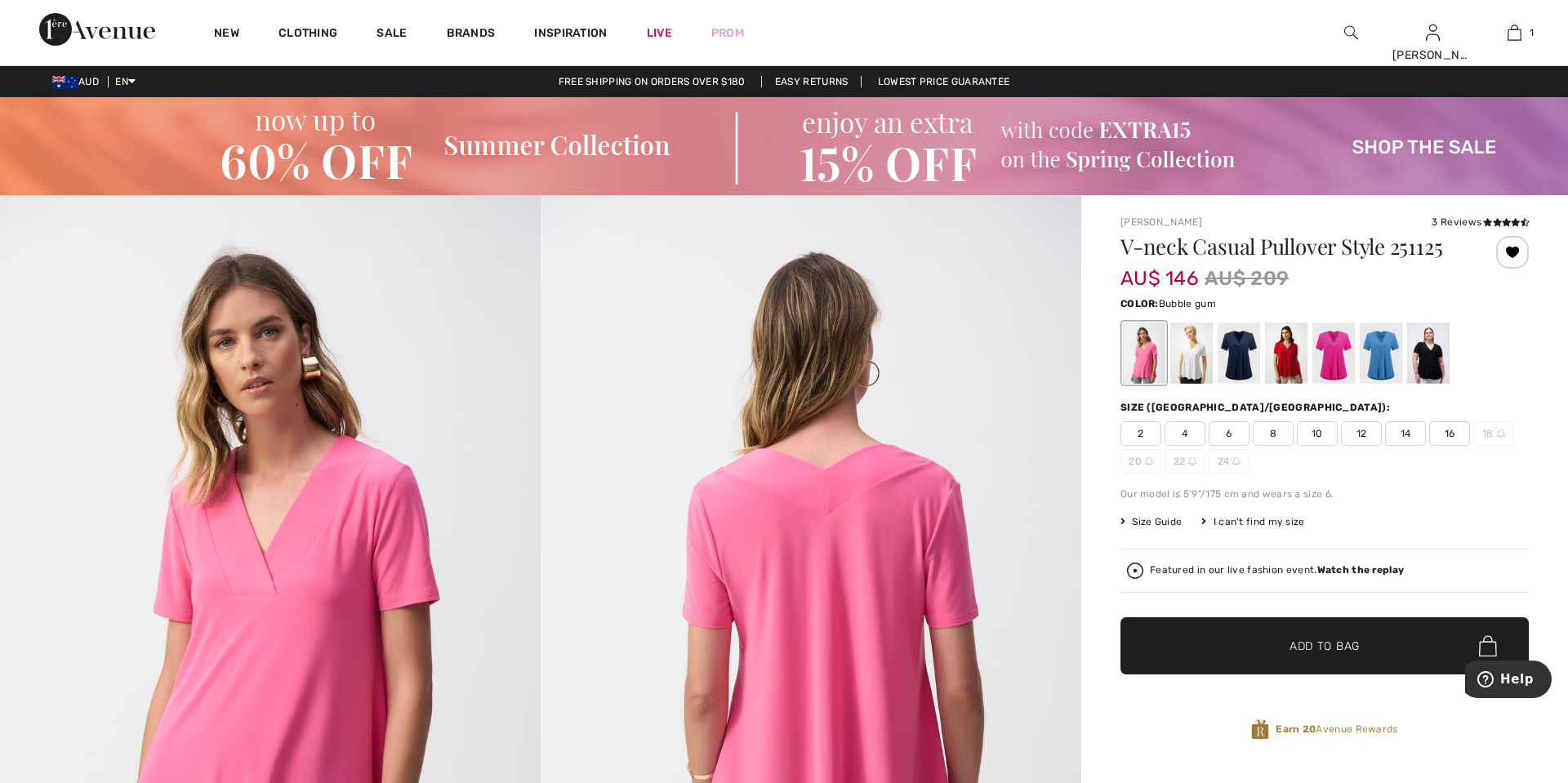
click at [1318, 434] on span "10" at bounding box center [1317, 434] width 41 height 25
click at [1310, 649] on span "Add to Bag" at bounding box center [1325, 647] width 71 height 17
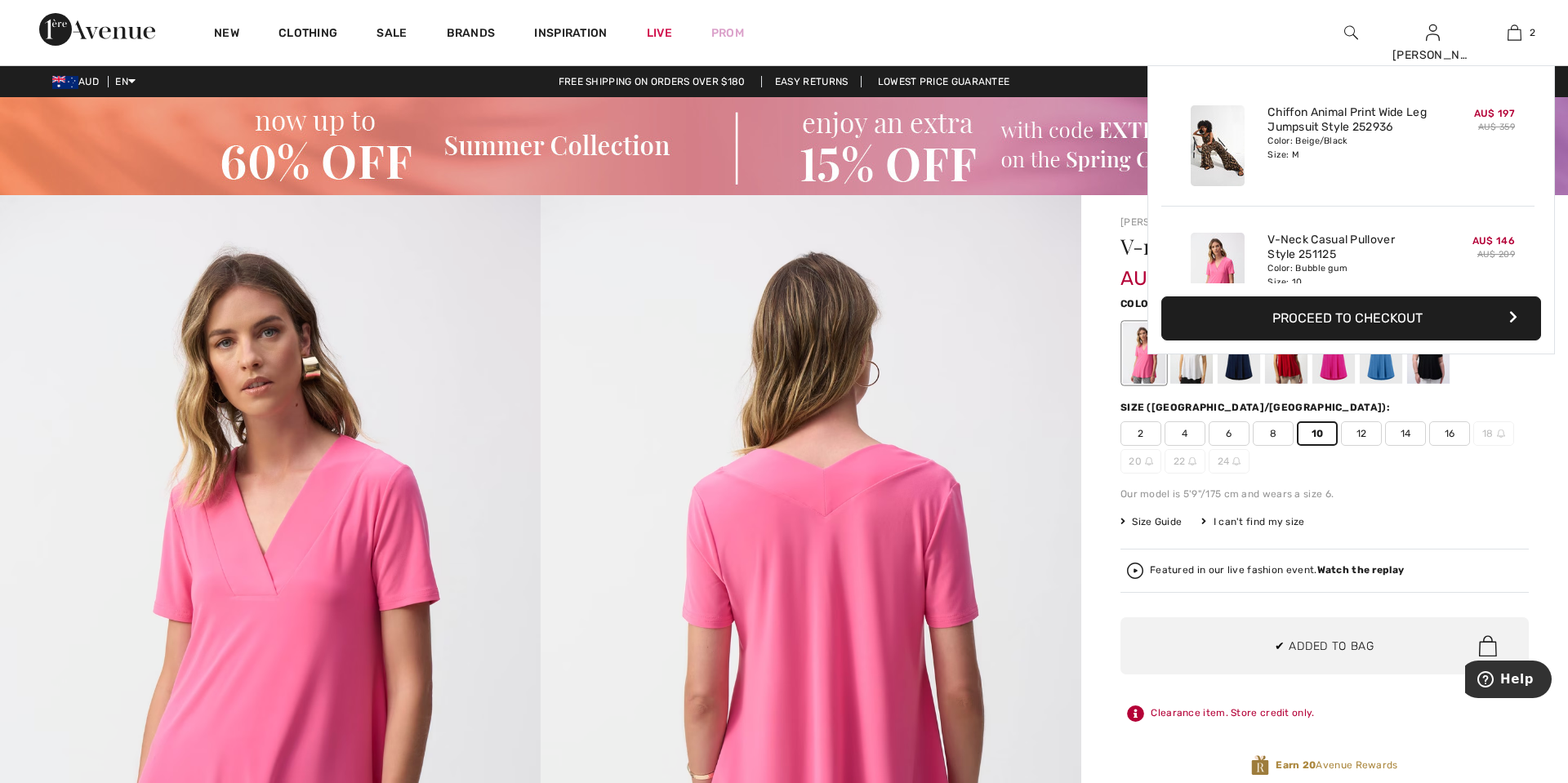
scroll to position [51, 0]
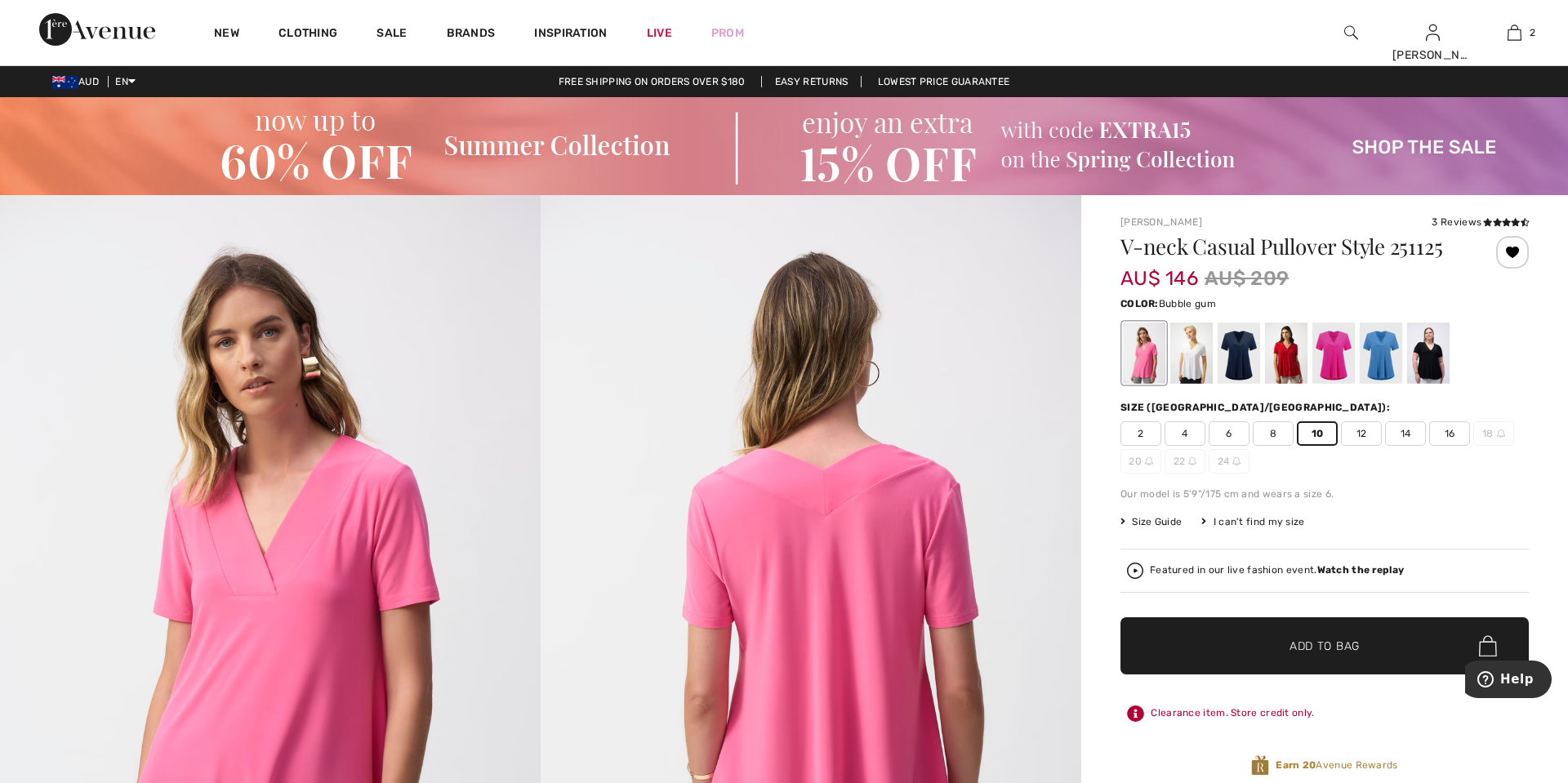
click at [1347, 314] on div "Color: Bubble gum" at bounding box center [1325, 340] width 408 height 93
